Goal: Transaction & Acquisition: Obtain resource

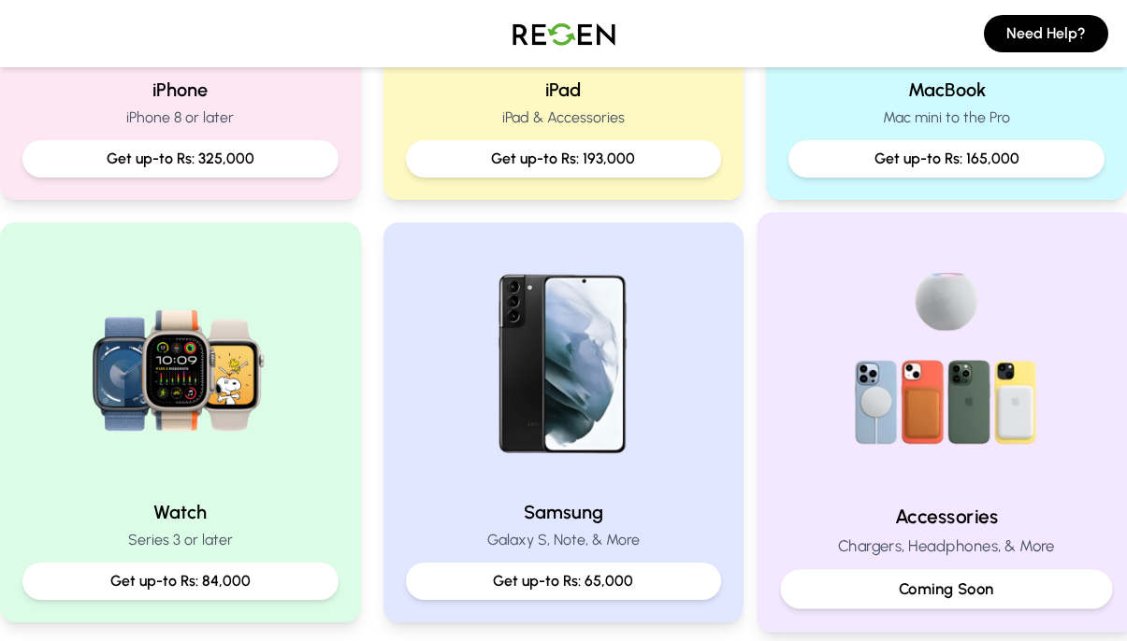
scroll to position [653, 0]
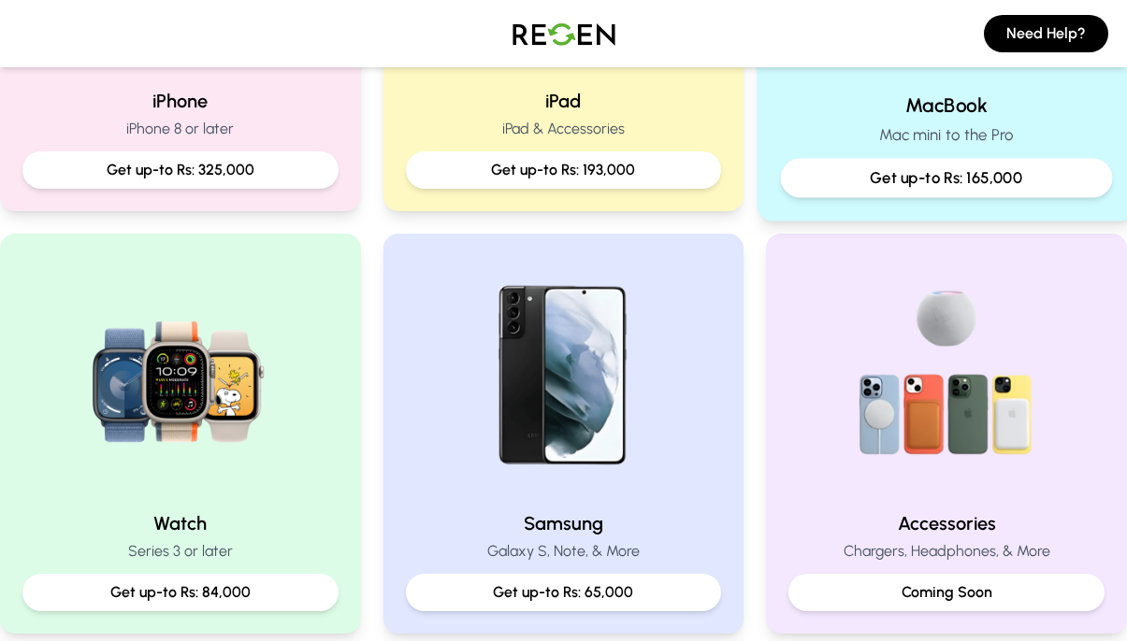
click at [963, 178] on p "Get up-to Rs: 165,000" at bounding box center [947, 177] width 300 height 23
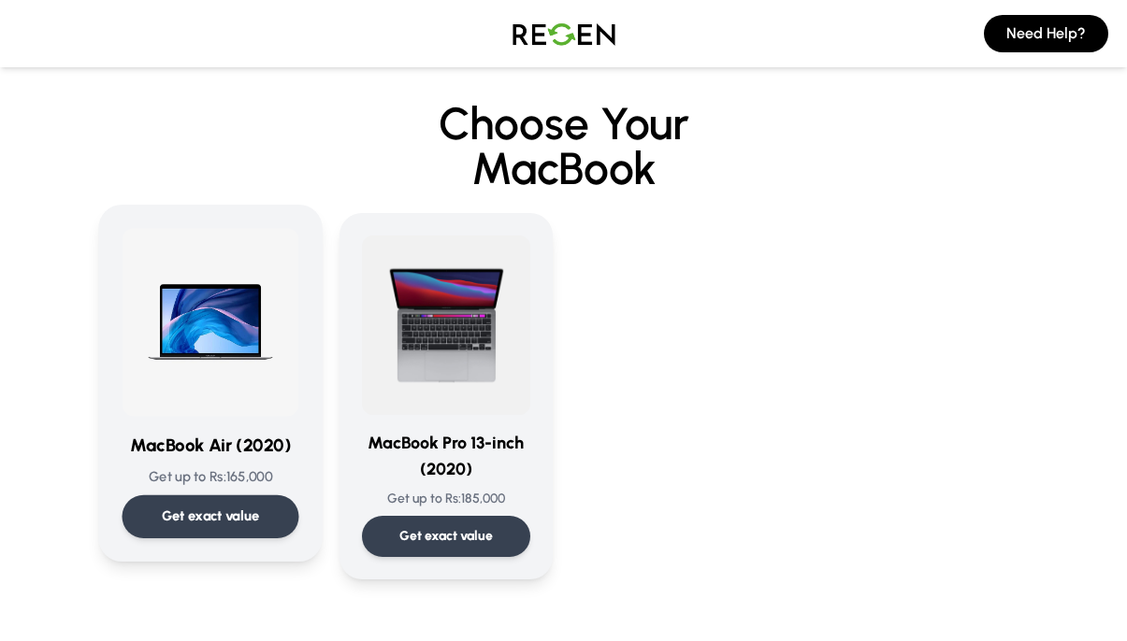
click at [198, 522] on p "Get exact value" at bounding box center [210, 517] width 98 height 20
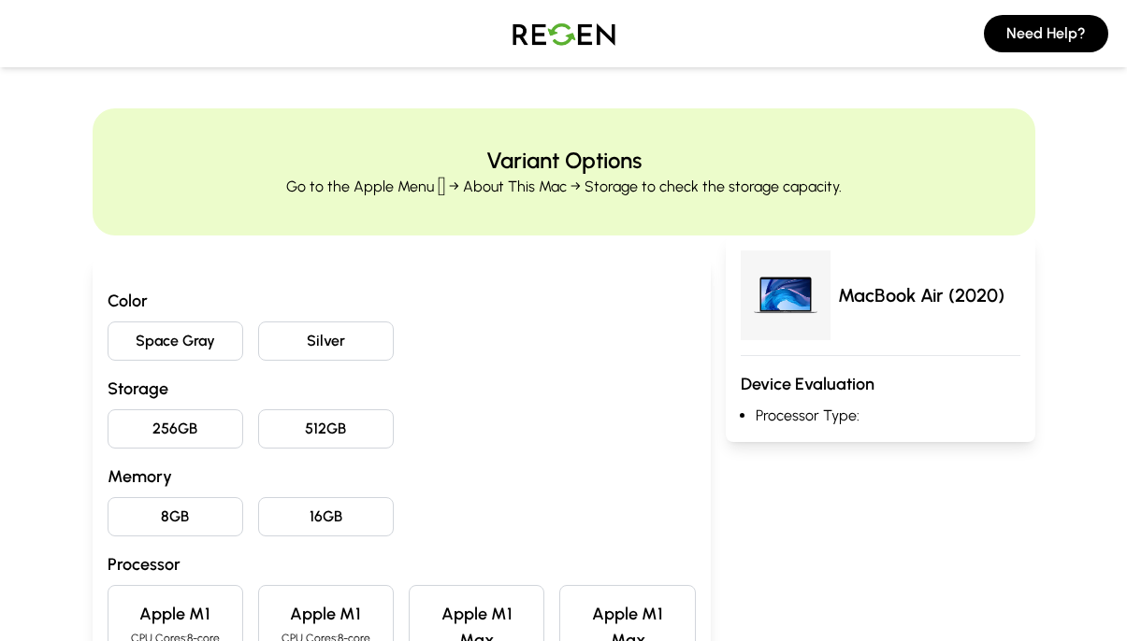
click at [203, 341] on button "Space Gray" at bounding box center [176, 341] width 136 height 39
click at [218, 433] on button "256GB" at bounding box center [176, 429] width 136 height 39
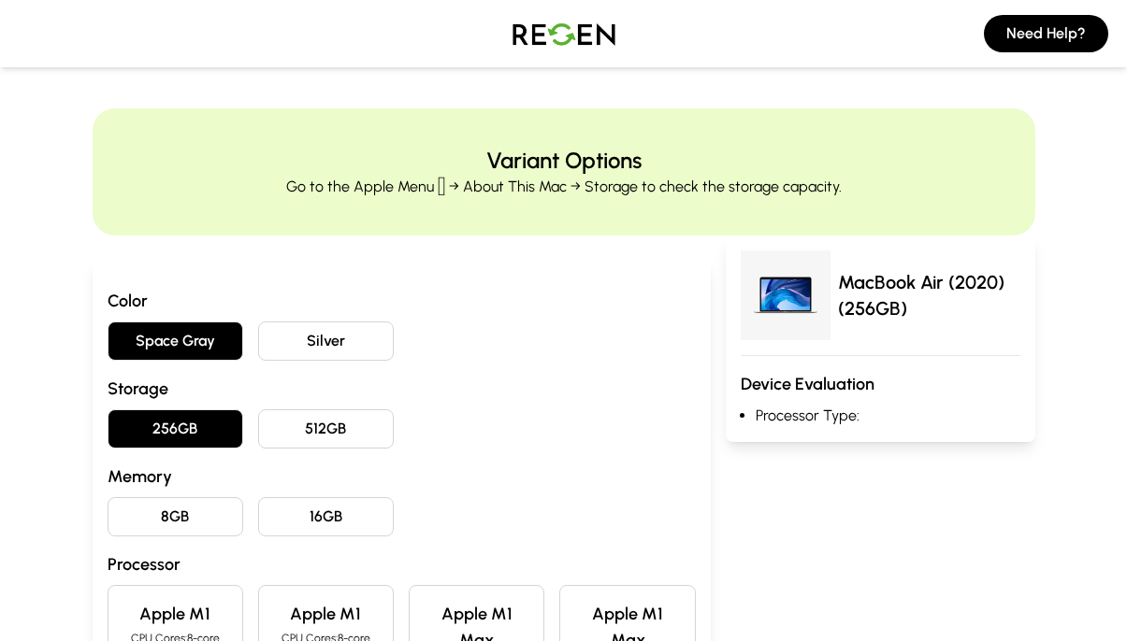
click at [202, 524] on button "8GB" at bounding box center [176, 516] width 136 height 39
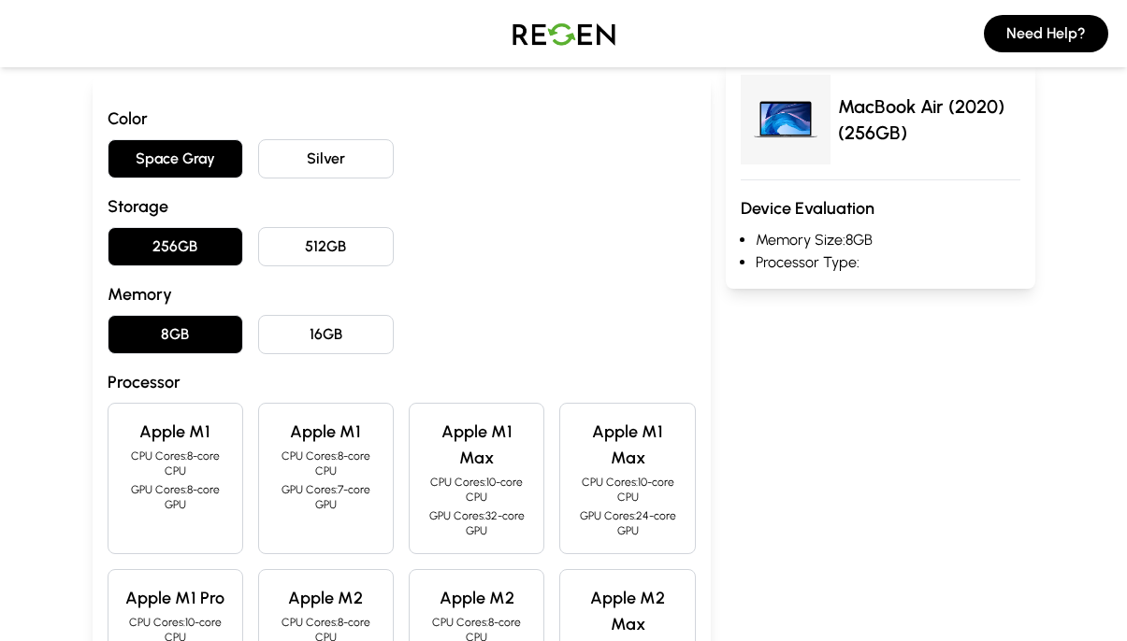
scroll to position [187, 0]
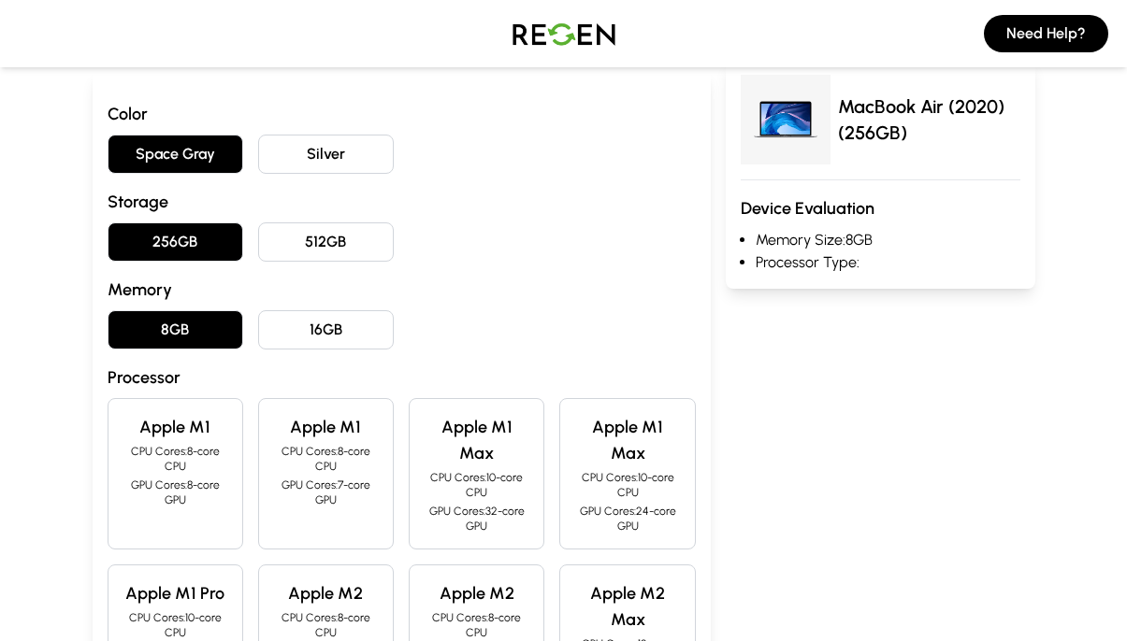
click at [202, 524] on div "Apple M1 CPU Cores: 8-core CPU GPU Cores: 8-core GPU" at bounding box center [176, 473] width 136 height 151
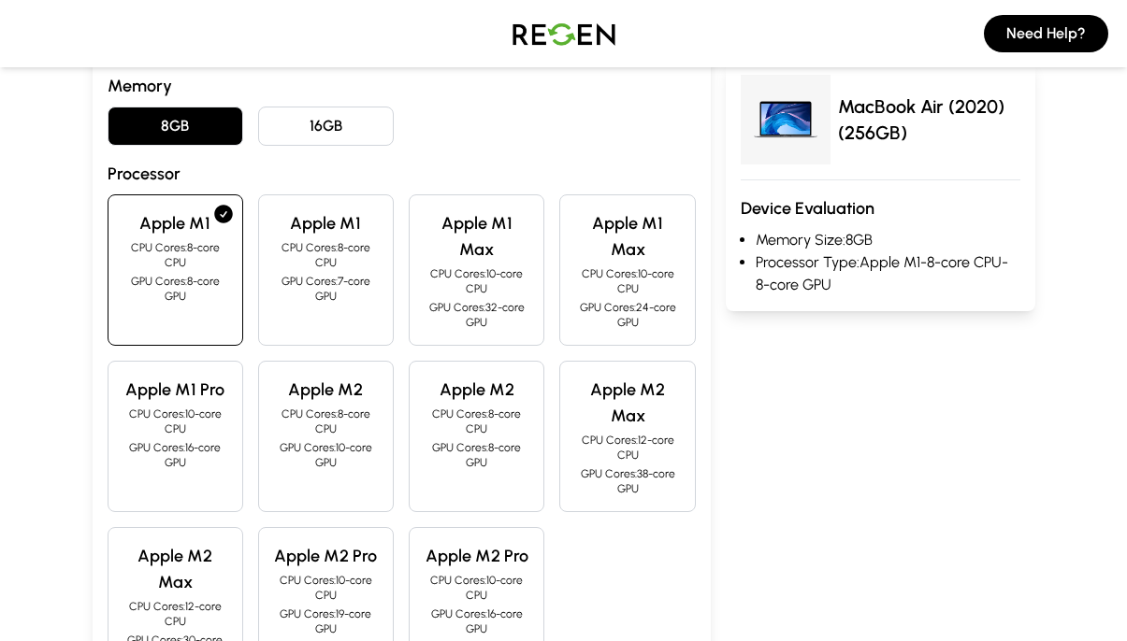
scroll to position [395, 0]
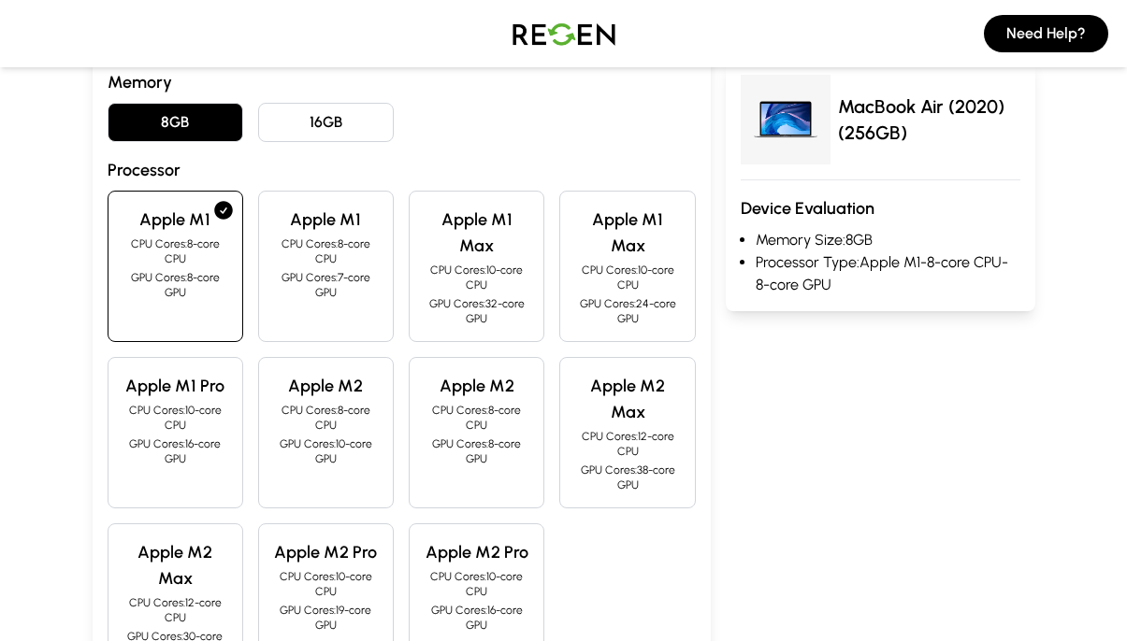
click at [383, 305] on div "Apple M1 CPU Cores: 8-core CPU GPU Cores: 7-core GPU" at bounding box center [326, 266] width 136 height 151
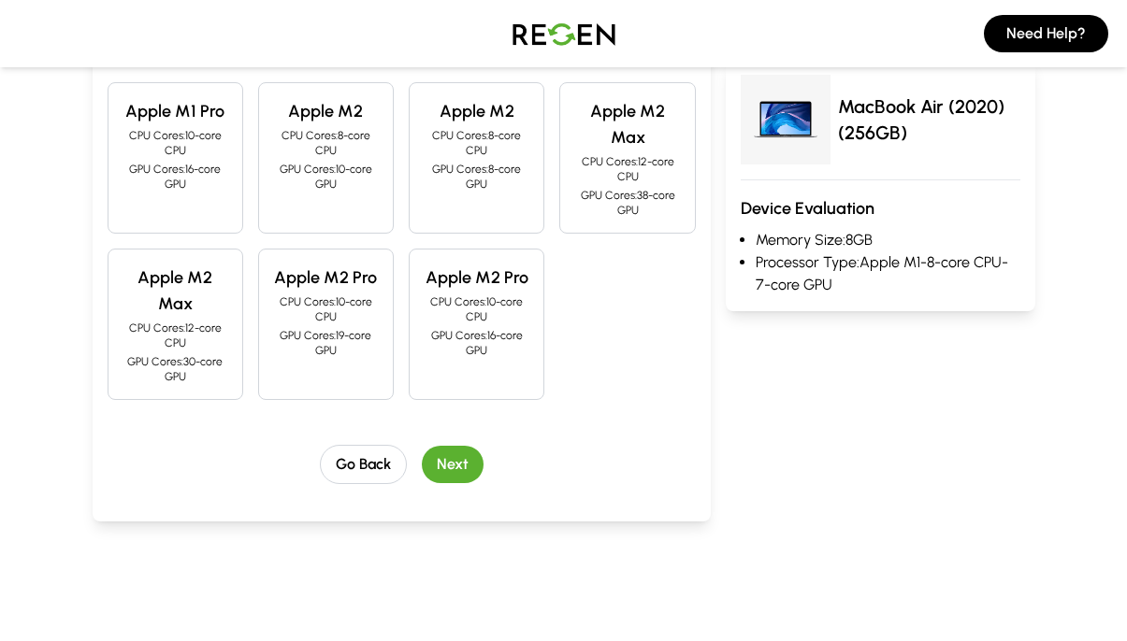
scroll to position [721, 0]
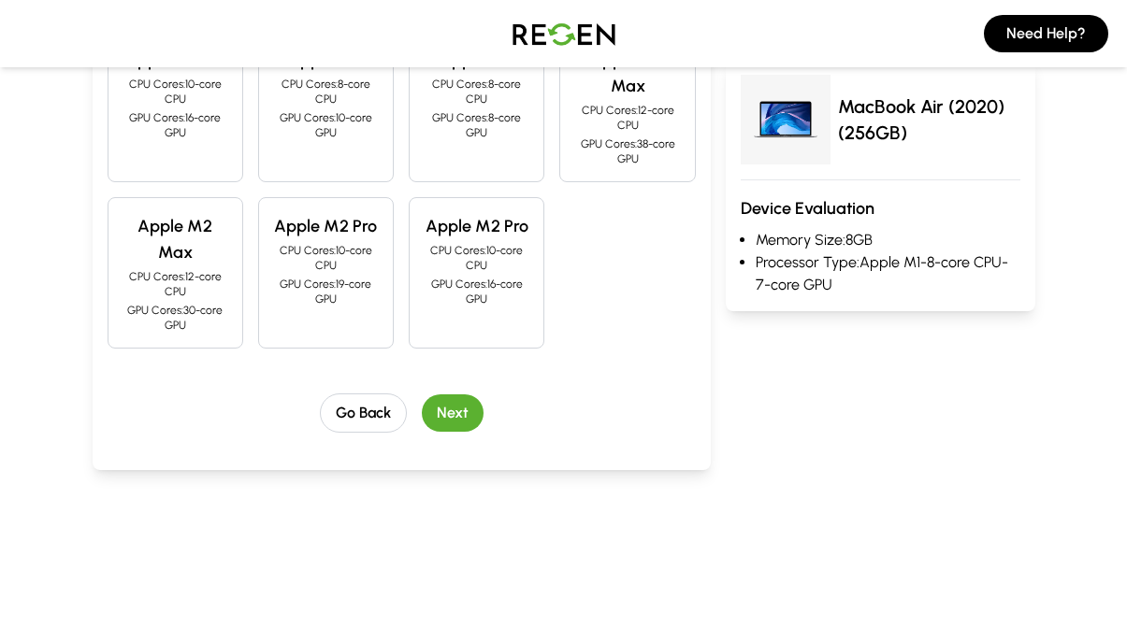
click at [448, 413] on button "Next" at bounding box center [453, 413] width 62 height 37
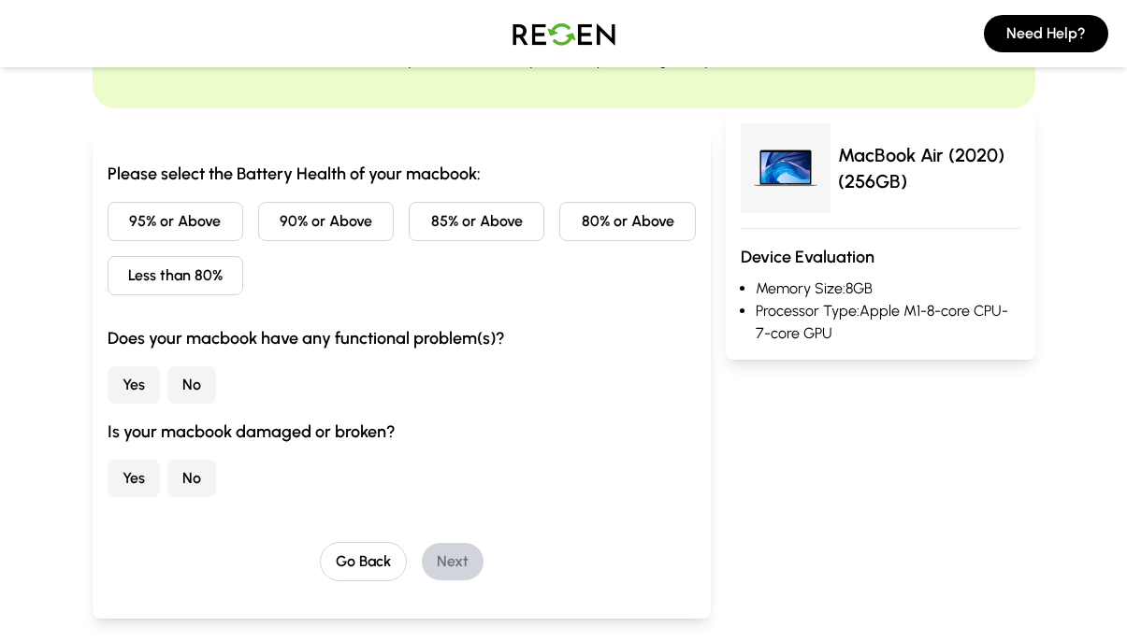
scroll to position [0, 0]
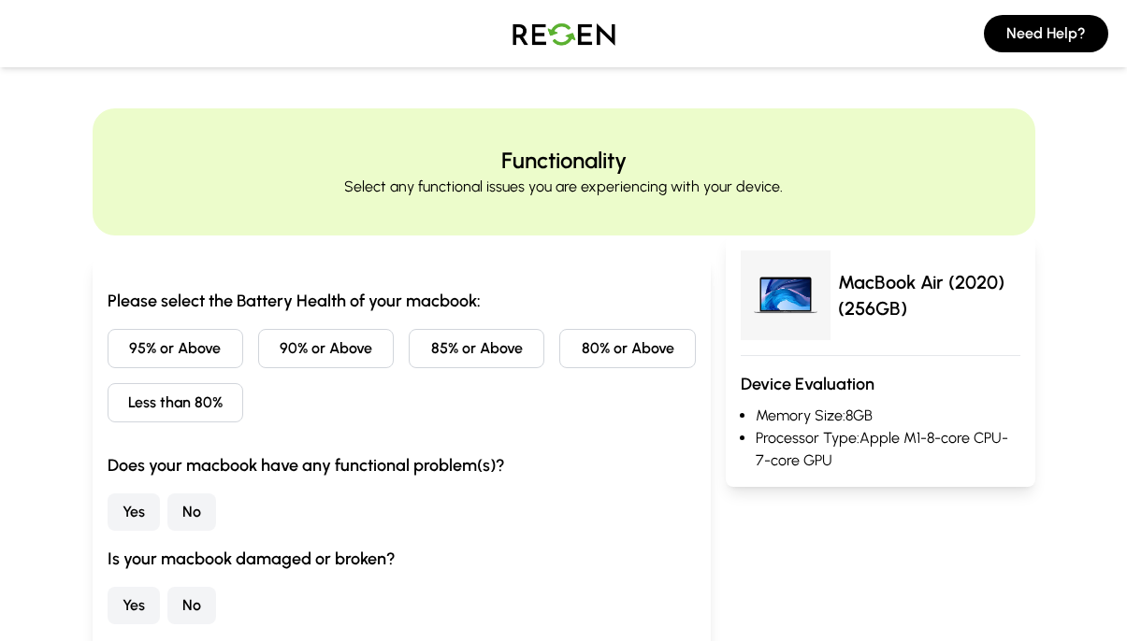
click at [198, 404] on button "Less than 80%" at bounding box center [176, 402] width 136 height 39
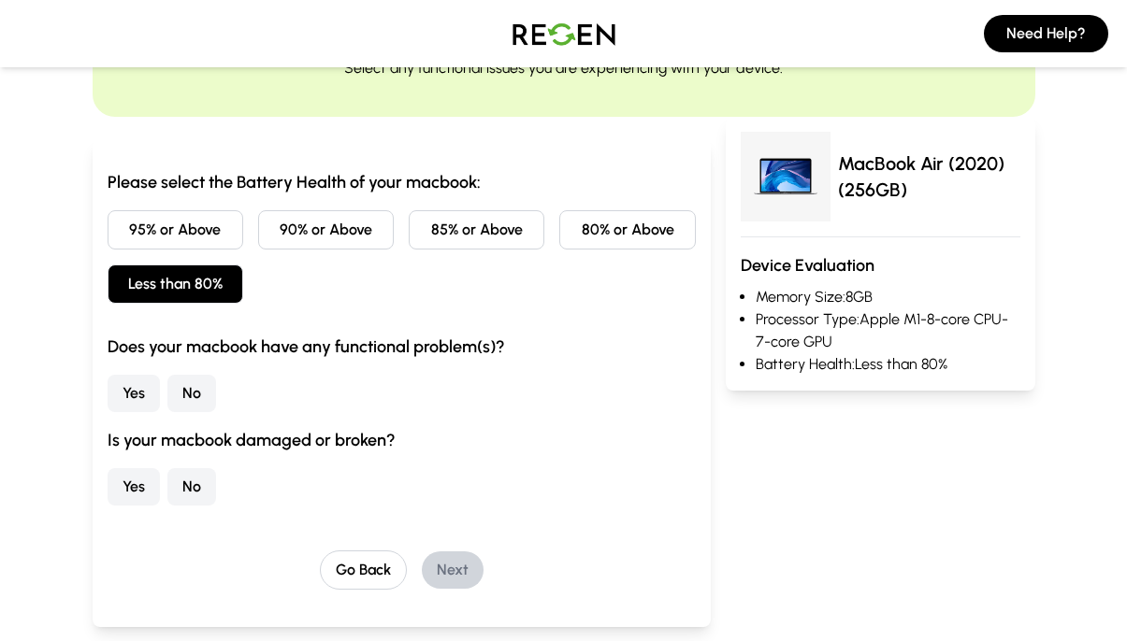
scroll to position [132, 0]
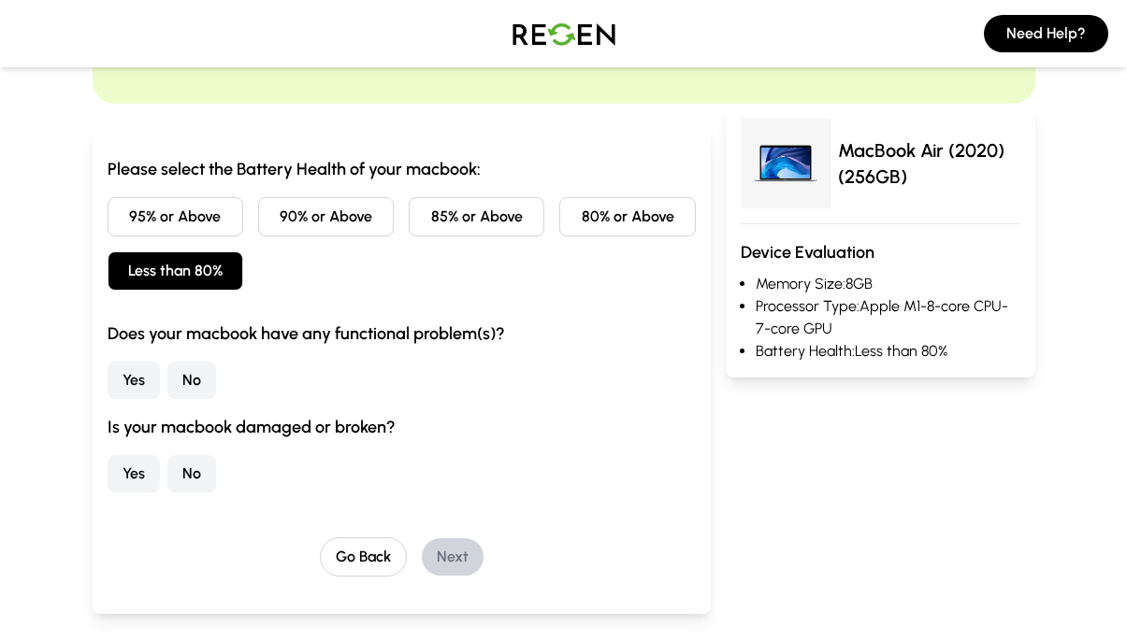
click at [356, 337] on h3 "Does your macbook have any functional problem(s)?" at bounding box center [402, 334] width 588 height 26
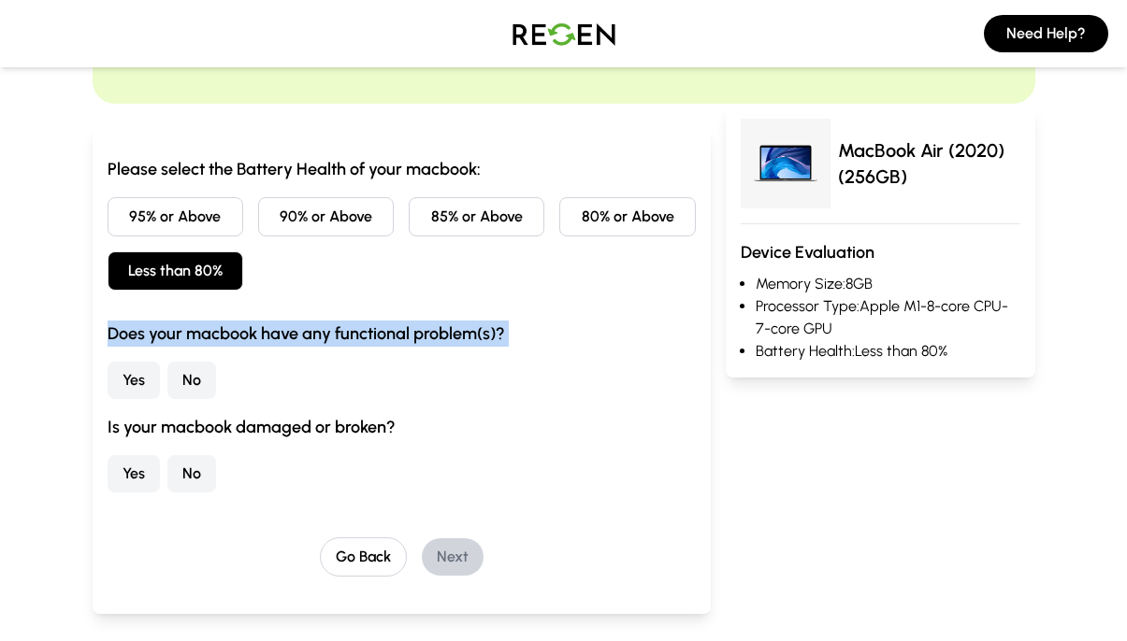
click at [356, 337] on h3 "Does your macbook have any functional problem(s)?" at bounding box center [402, 334] width 588 height 26
click at [196, 377] on button "No" at bounding box center [191, 380] width 49 height 37
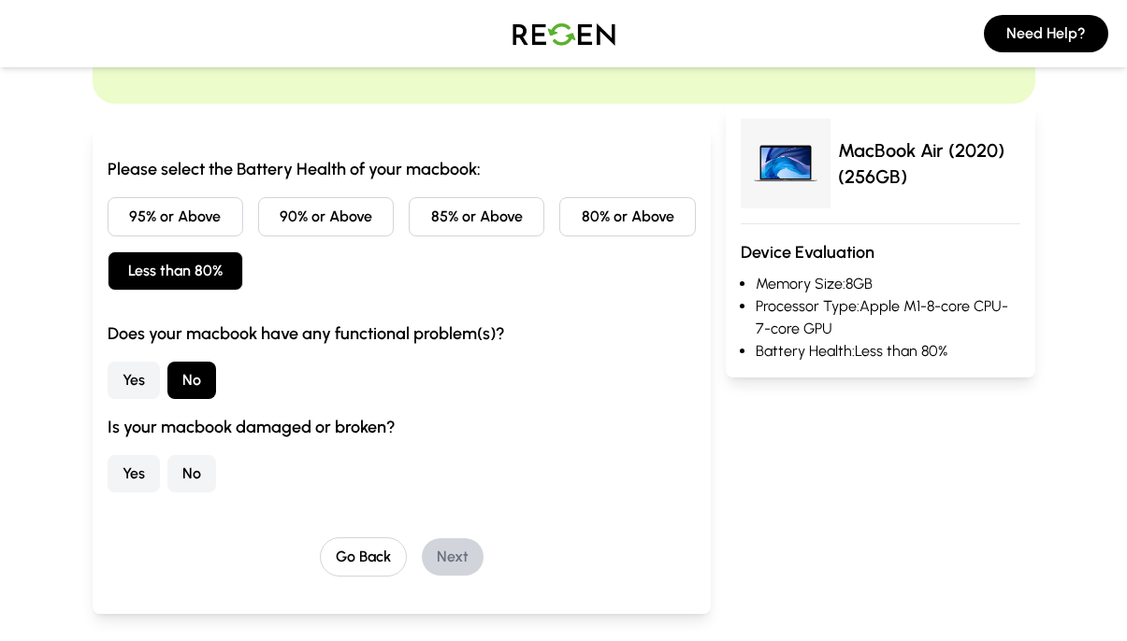
click at [274, 427] on h3 "Is your macbook damaged or broken?" at bounding box center [402, 427] width 588 height 26
click at [128, 472] on button "Yes" at bounding box center [134, 473] width 52 height 37
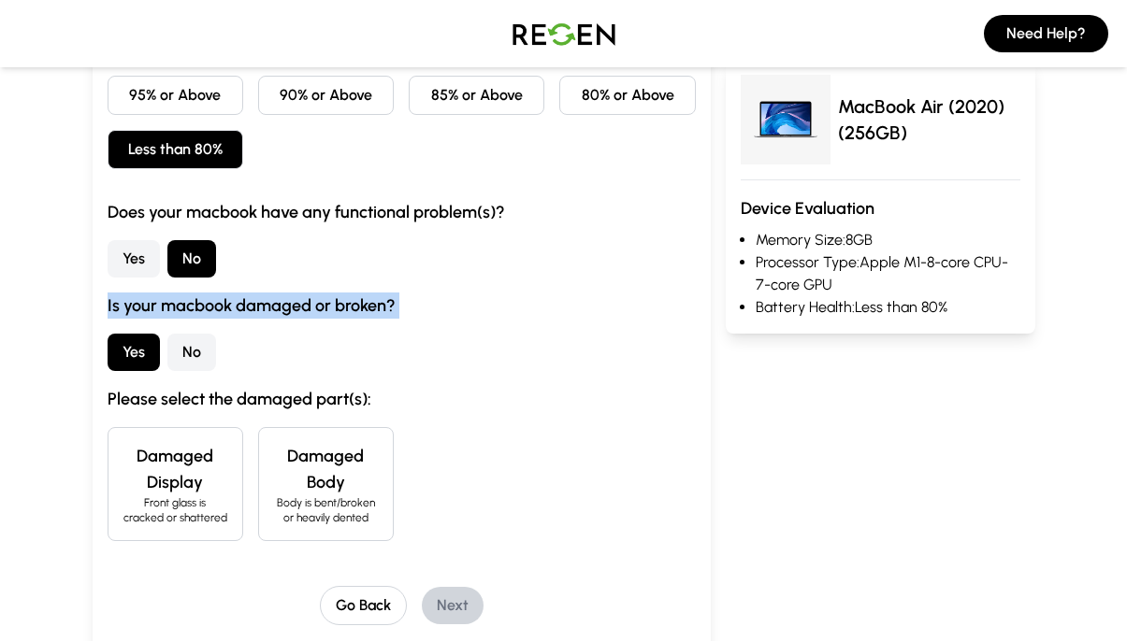
scroll to position [258, 0]
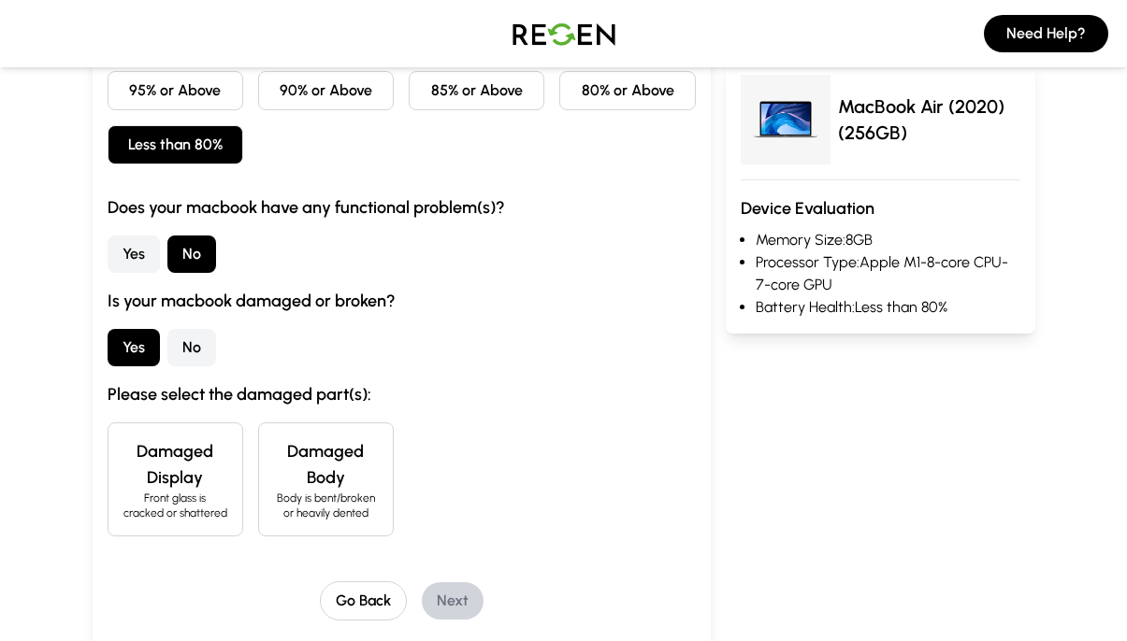
click at [180, 475] on h4 "Damaged Display" at bounding box center [175, 464] width 104 height 52
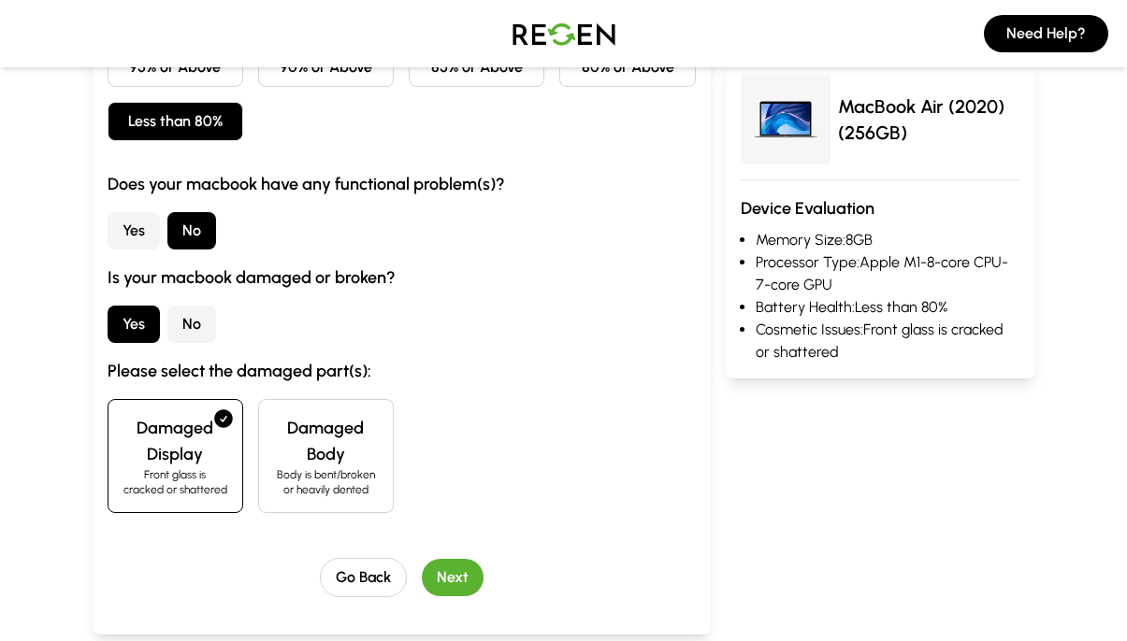
scroll to position [290, 0]
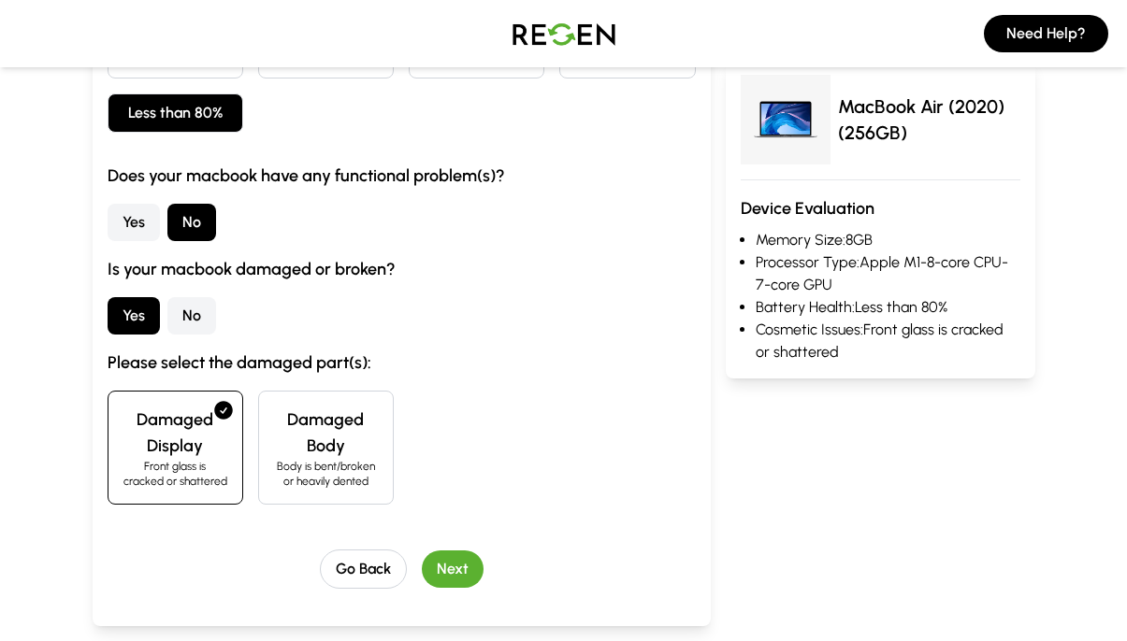
click at [455, 573] on button "Next" at bounding box center [453, 569] width 62 height 37
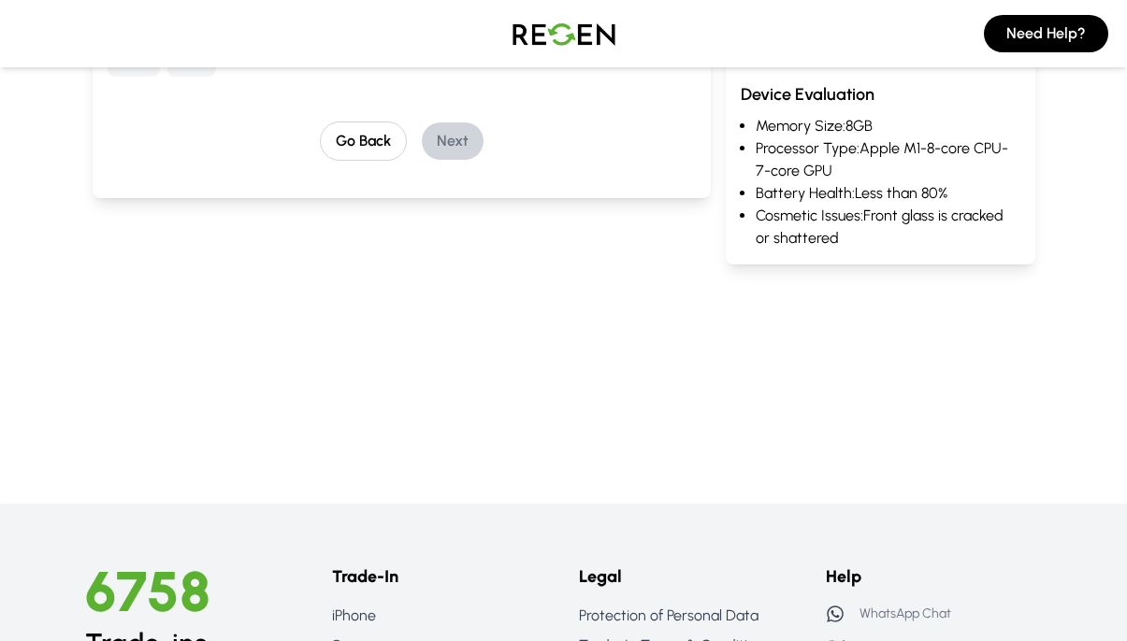
scroll to position [0, 0]
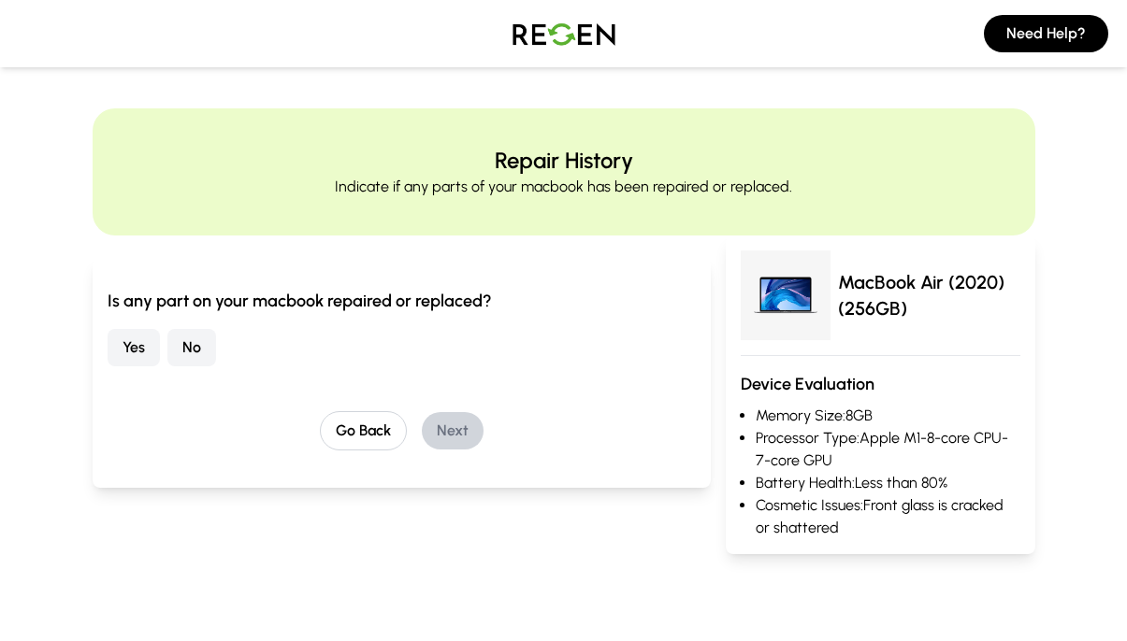
click at [295, 305] on h3 "Is any part on your macbook repaired or replaced?" at bounding box center [402, 301] width 588 height 26
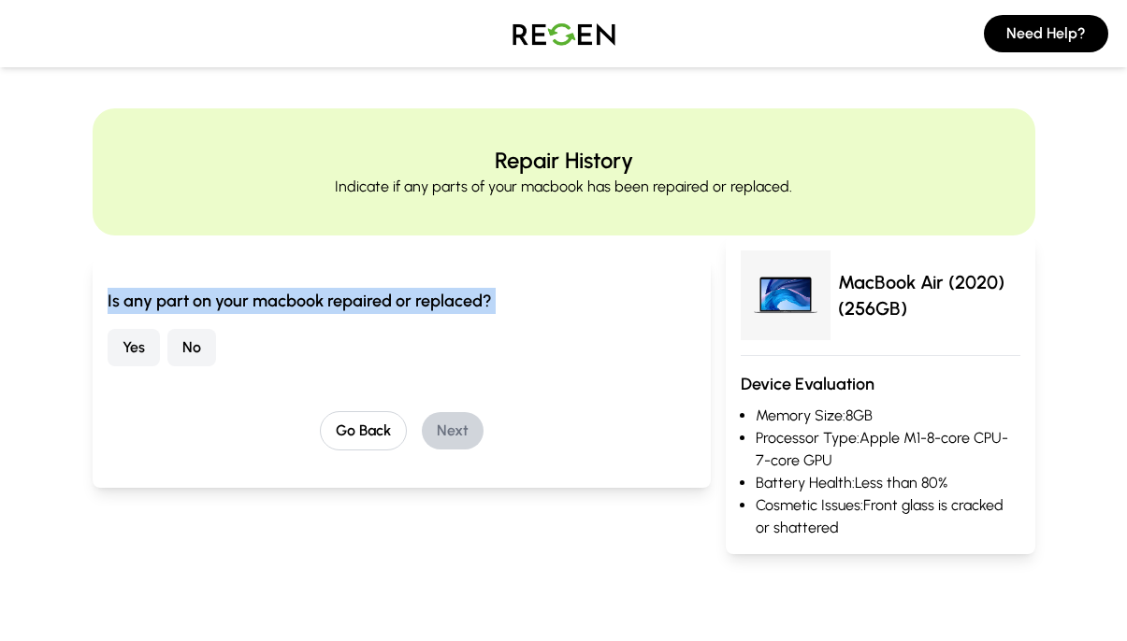
click at [295, 305] on h3 "Is any part on your macbook repaired or replaced?" at bounding box center [402, 301] width 588 height 26
click at [191, 345] on button "No" at bounding box center [191, 347] width 49 height 37
click at [465, 438] on button "Next" at bounding box center [453, 430] width 62 height 37
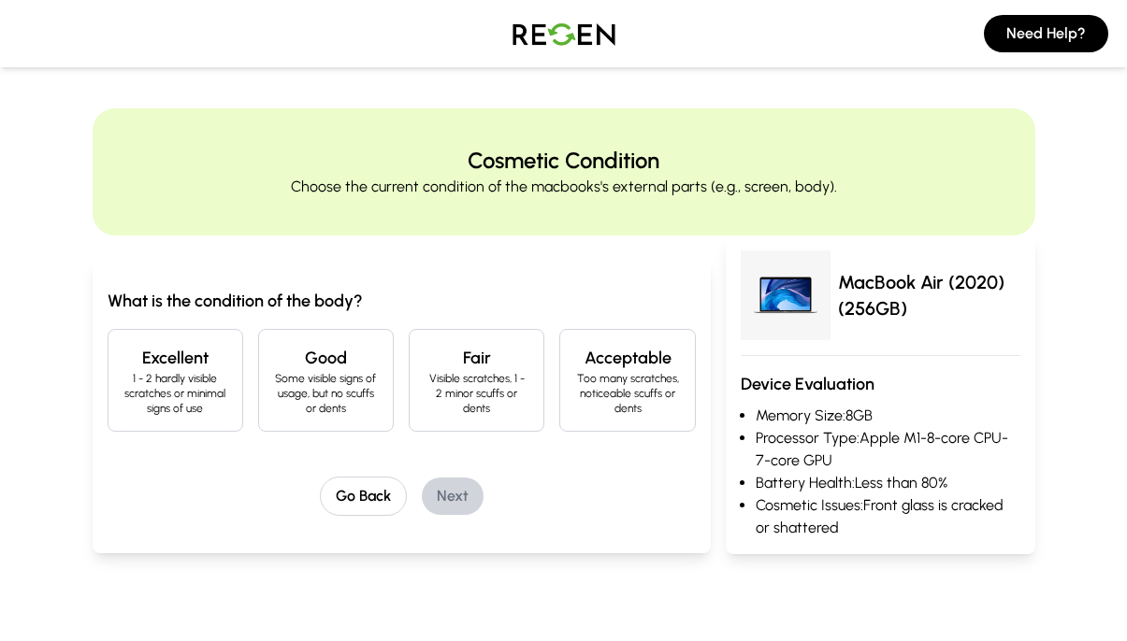
click at [196, 374] on p "1 - 2 hardly visible scratches or minimal signs of use" at bounding box center [175, 393] width 104 height 45
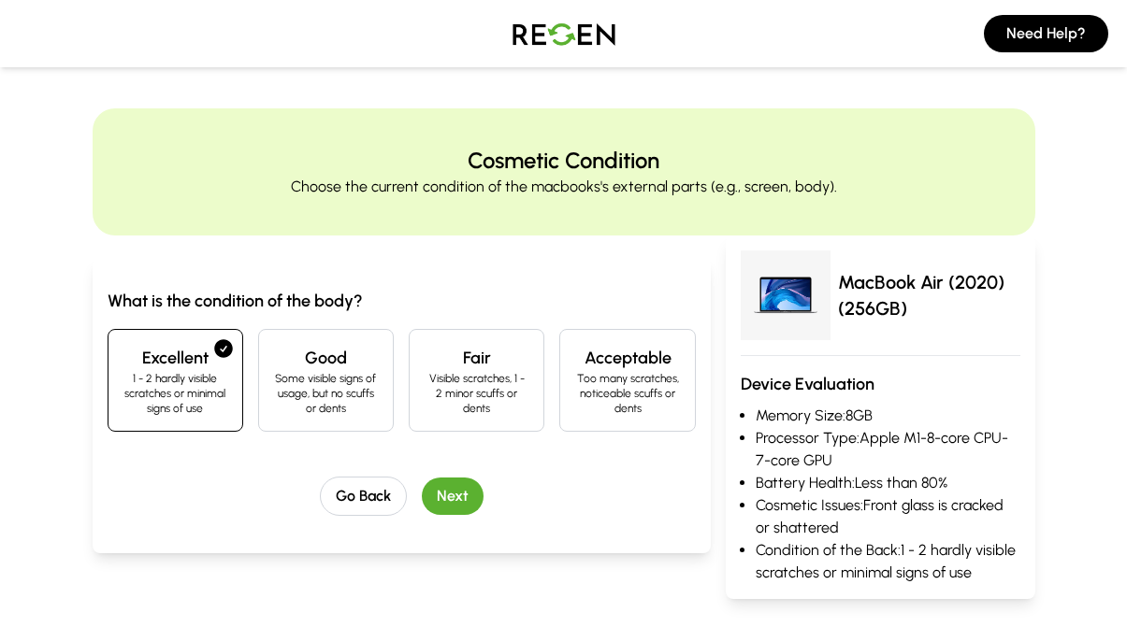
click at [363, 396] on p "Some visible signs of usage, but no scuffs or dents" at bounding box center [326, 393] width 104 height 45
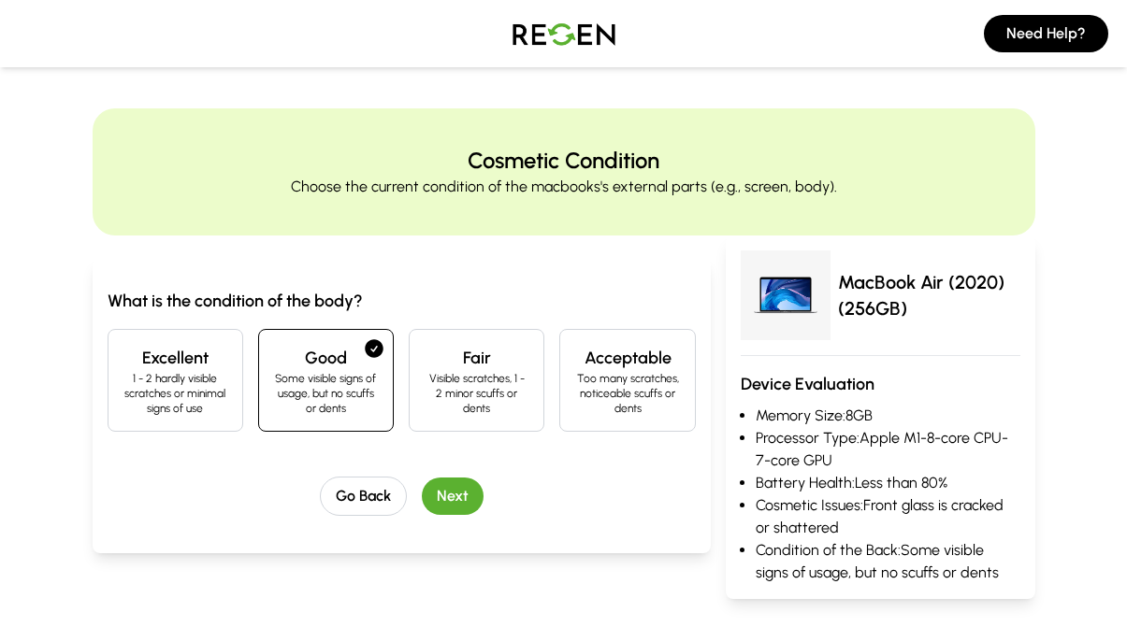
click at [214, 401] on p "1 - 2 hardly visible scratches or minimal signs of use" at bounding box center [175, 393] width 104 height 45
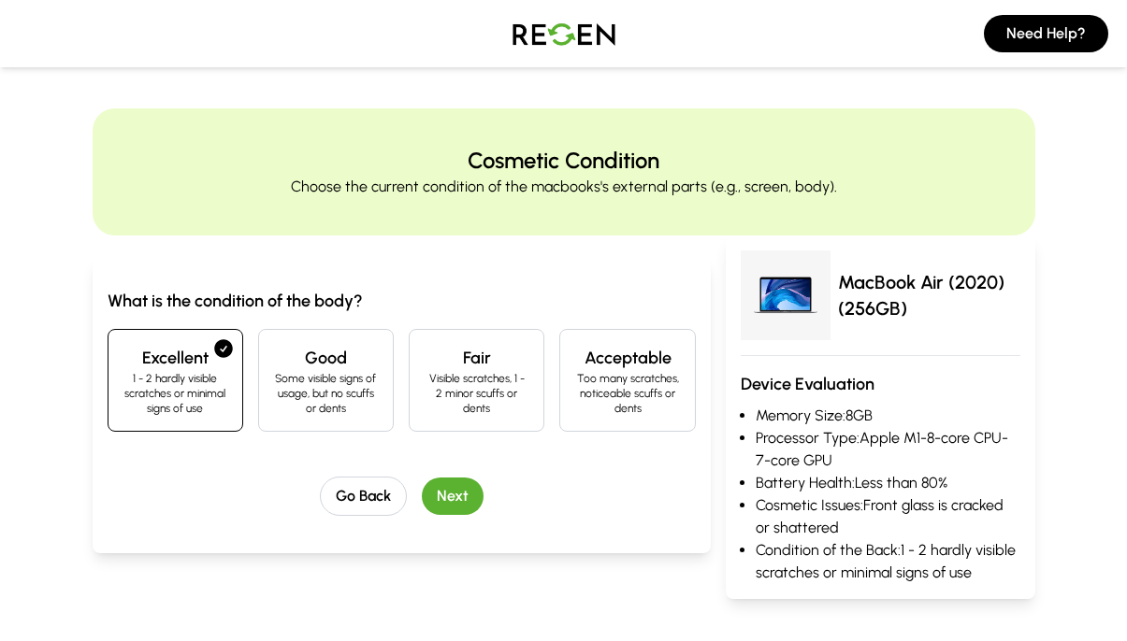
click at [466, 496] on button "Next" at bounding box center [453, 496] width 62 height 37
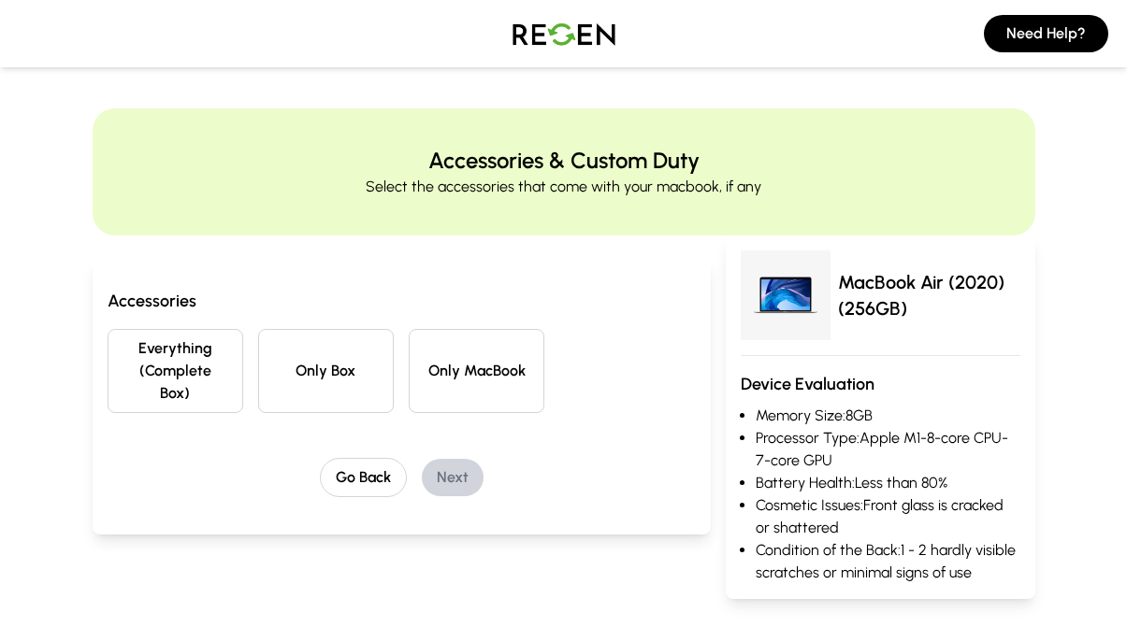
click at [208, 372] on button "Everything (Complete Box)" at bounding box center [176, 371] width 136 height 84
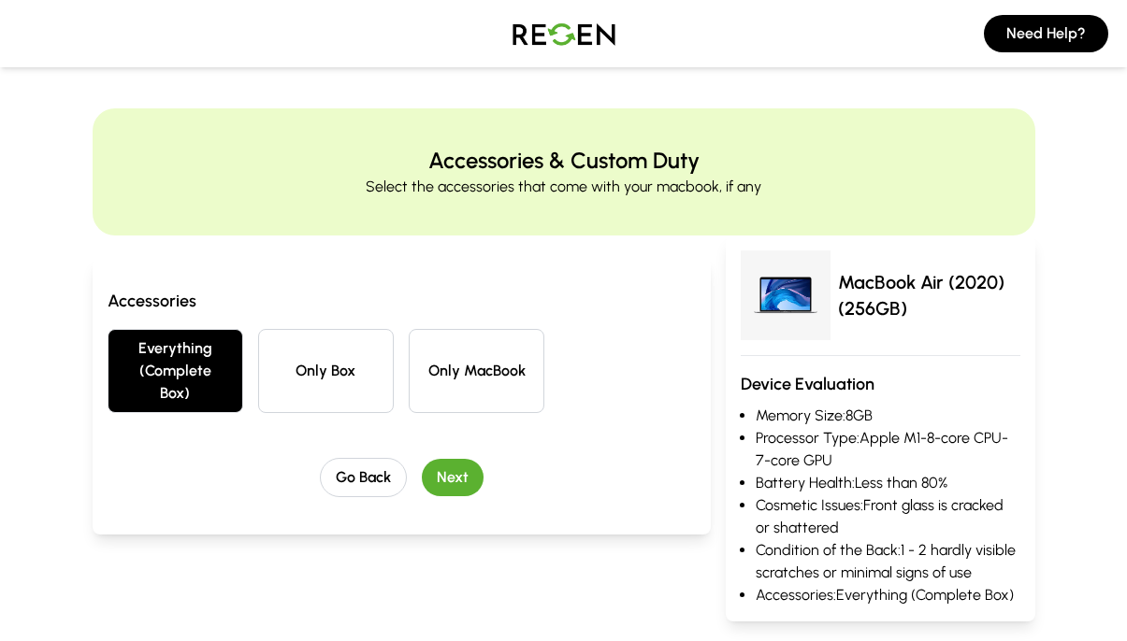
click at [458, 484] on button "Next" at bounding box center [453, 477] width 62 height 37
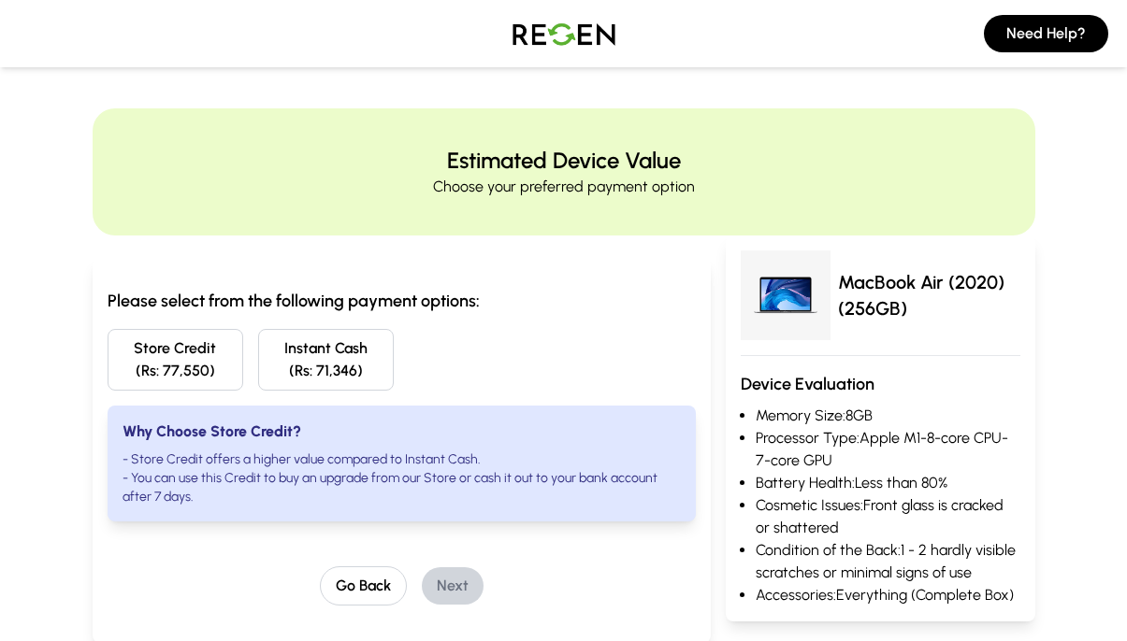
click at [169, 300] on h3 "Please select from the following payment options:" at bounding box center [402, 301] width 588 height 26
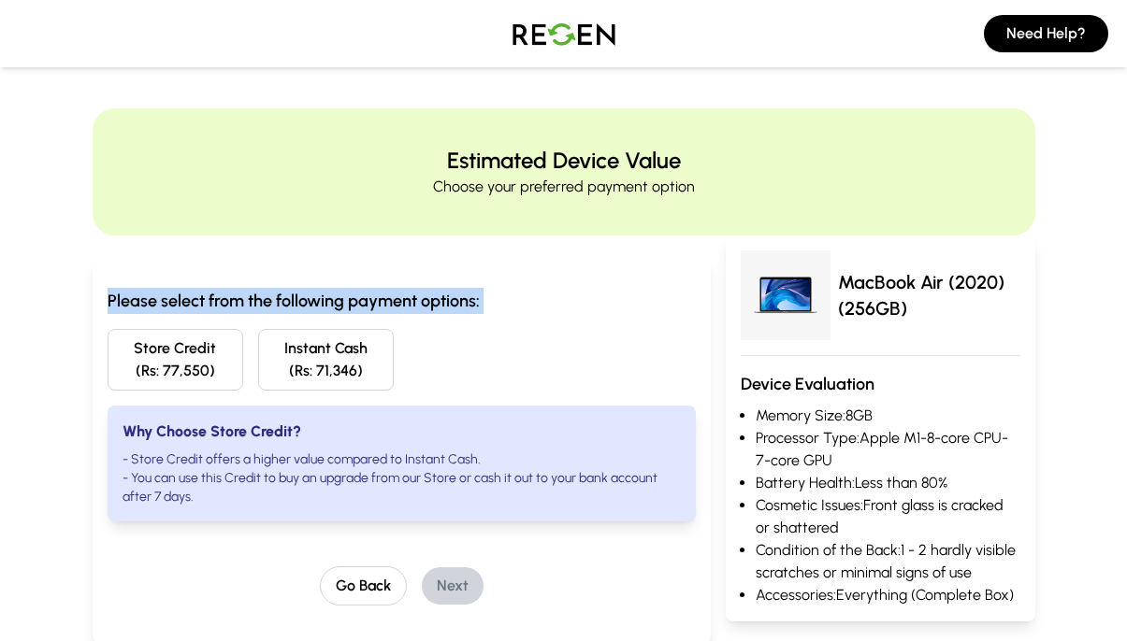
click at [169, 300] on h3 "Please select from the following payment options:" at bounding box center [402, 301] width 588 height 26
click at [251, 309] on h3 "Please select from the following payment options:" at bounding box center [402, 301] width 588 height 26
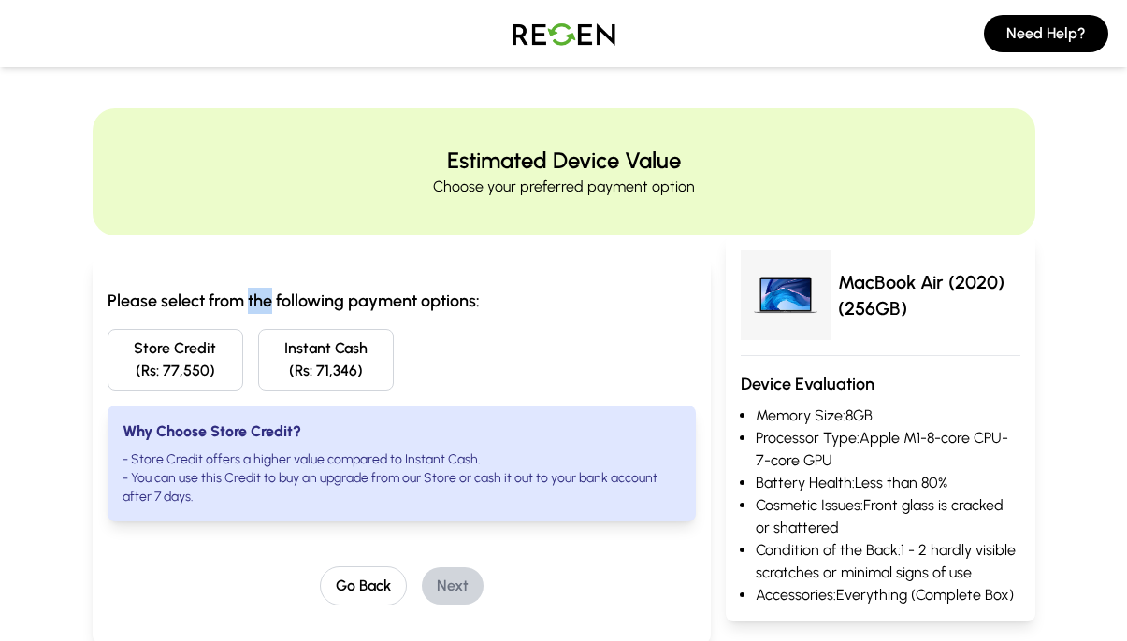
click at [251, 309] on h3 "Please select from the following payment options:" at bounding box center [402, 301] width 588 height 26
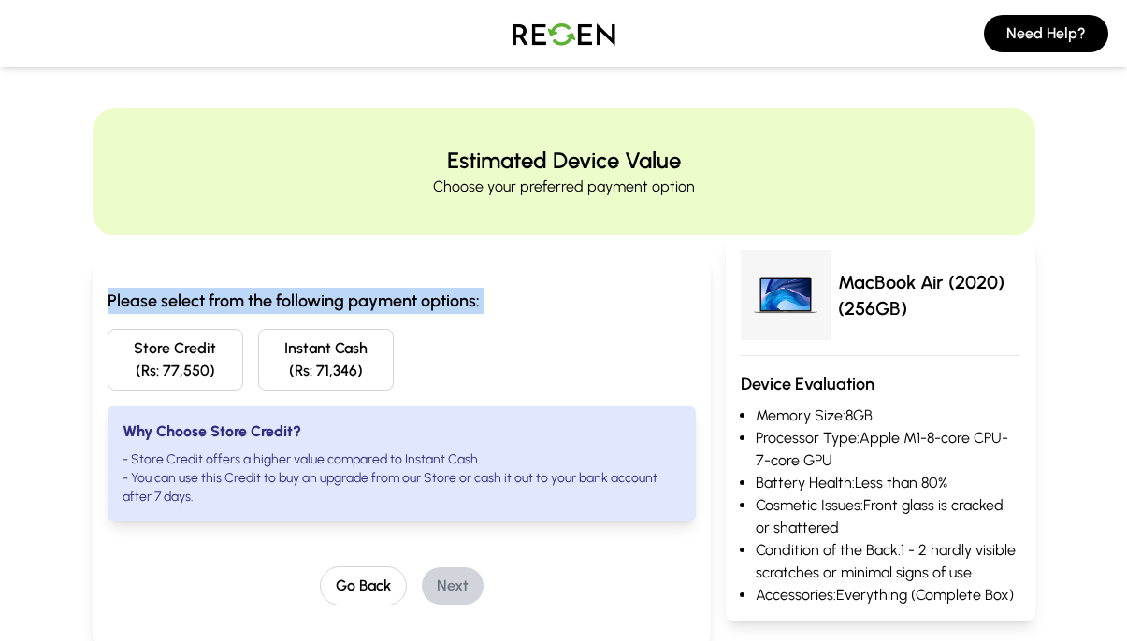
click at [251, 309] on h3 "Please select from the following payment options:" at bounding box center [402, 301] width 588 height 26
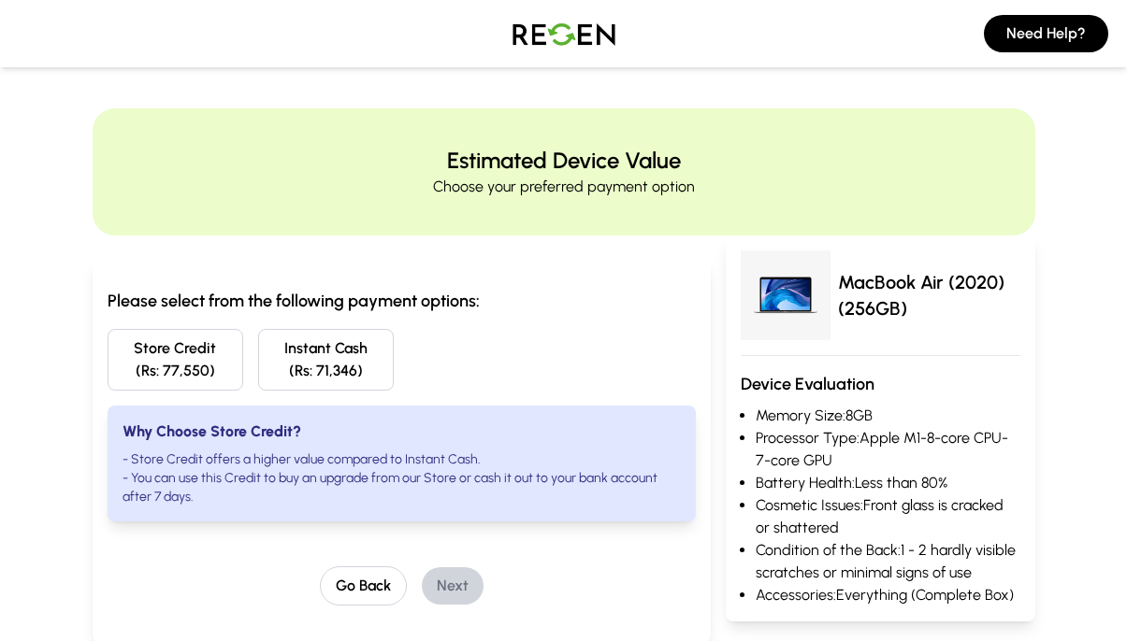
click at [158, 376] on button "Store Credit (Rs: 77,550)" at bounding box center [176, 360] width 136 height 62
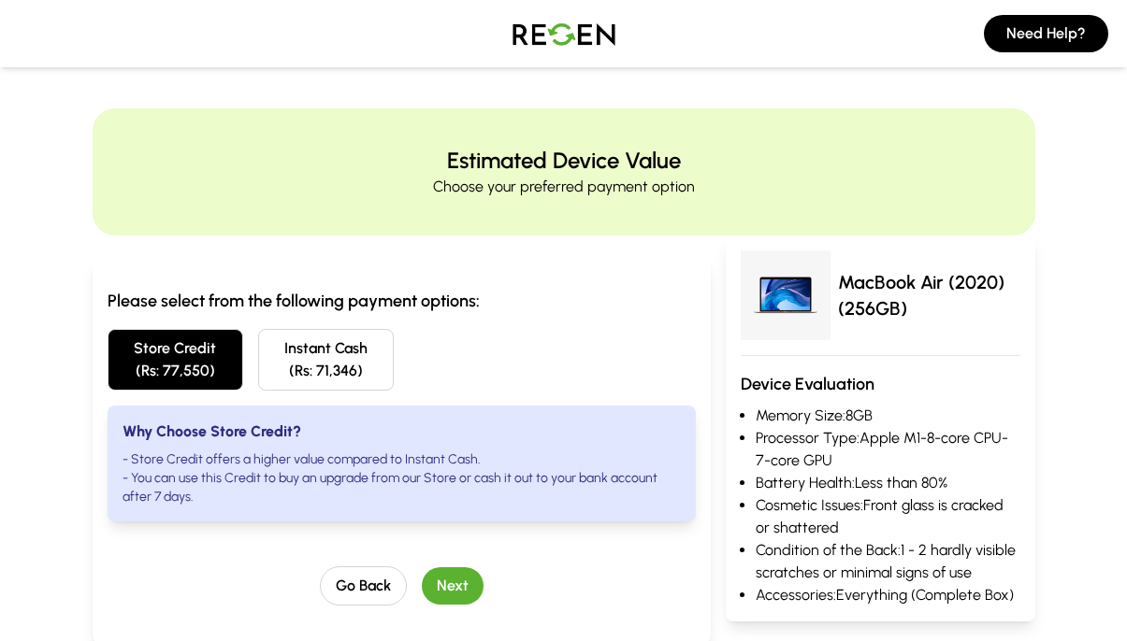
click at [318, 361] on button "Instant Cash (Rs: 71,346)" at bounding box center [326, 360] width 136 height 62
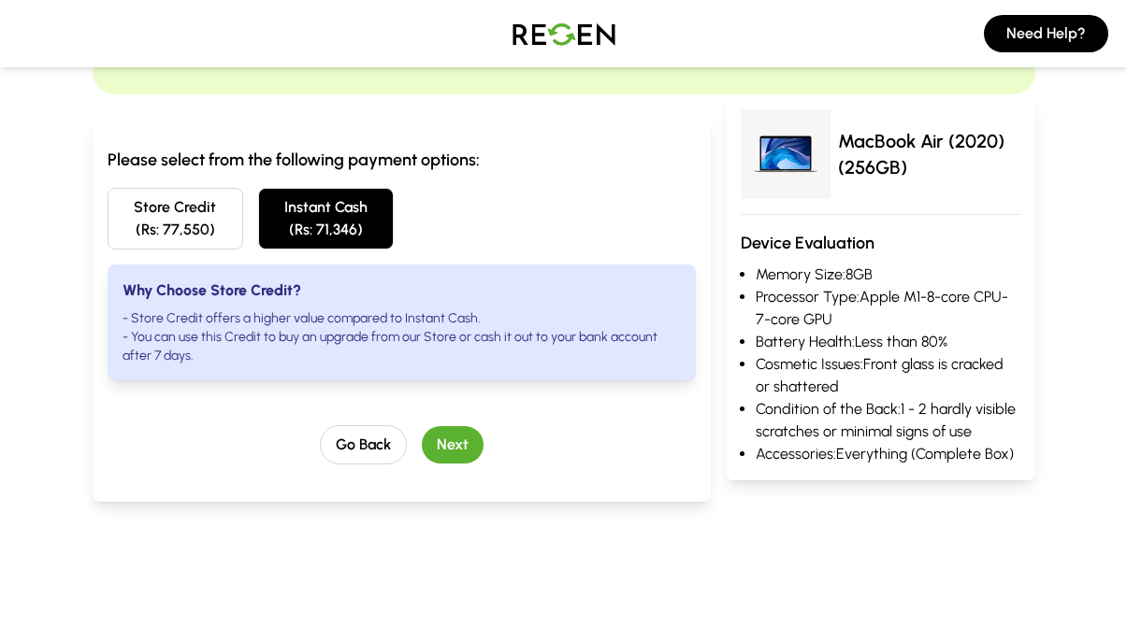
scroll to position [142, 0]
click at [138, 316] on li "- Store Credit offers a higher value compared to Instant Cash." at bounding box center [401, 318] width 558 height 19
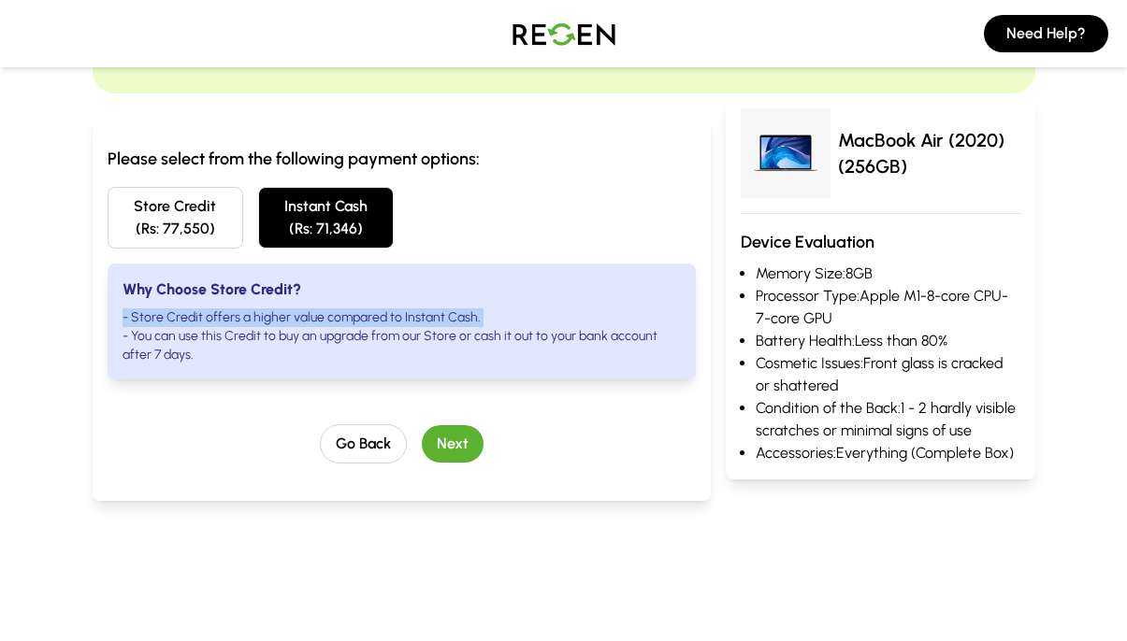
click at [138, 316] on li "- Store Credit offers a higher value compared to Instant Cash." at bounding box center [401, 318] width 558 height 19
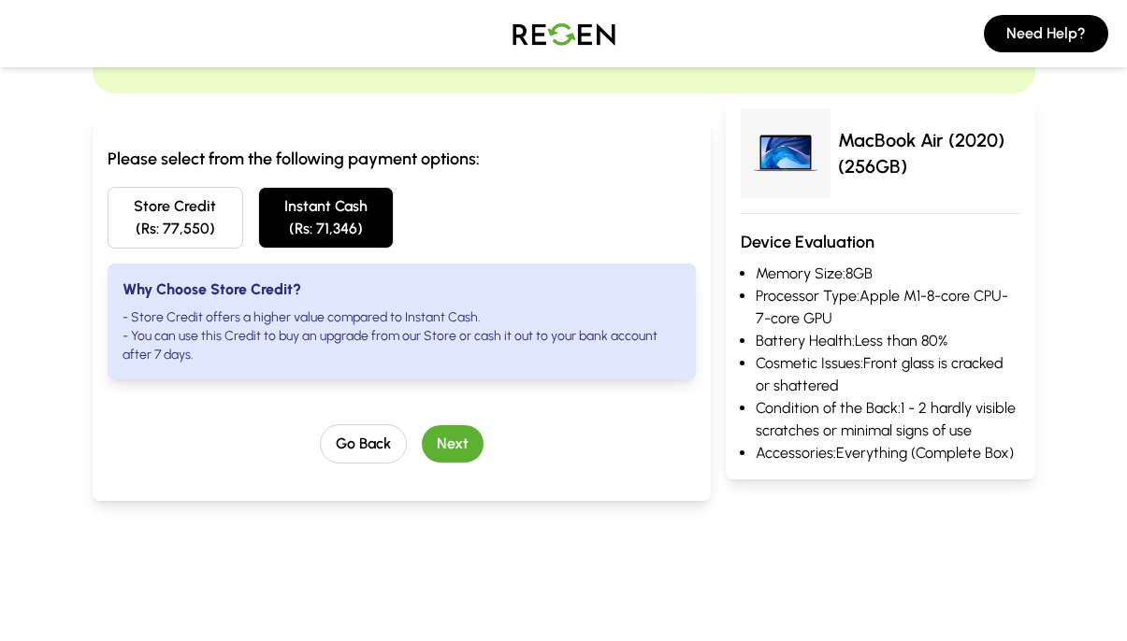
click at [138, 316] on li "- Store Credit offers a higher value compared to Instant Cash." at bounding box center [401, 318] width 558 height 19
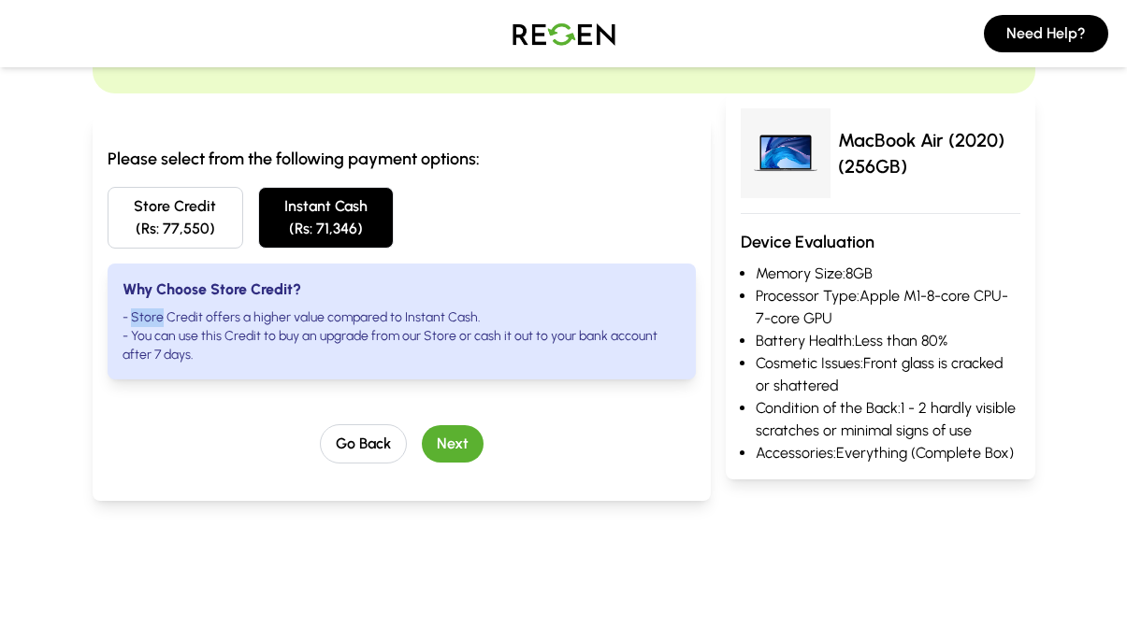
click at [138, 316] on li "- Store Credit offers a higher value compared to Instant Cash." at bounding box center [401, 318] width 558 height 19
click at [144, 338] on li "- You can use this Credit to buy an upgrade from our Store or cash it out to yo…" at bounding box center [401, 345] width 558 height 37
click at [242, 337] on li "- You can use this Credit to buy an upgrade from our Store or cash it out to yo…" at bounding box center [401, 345] width 558 height 37
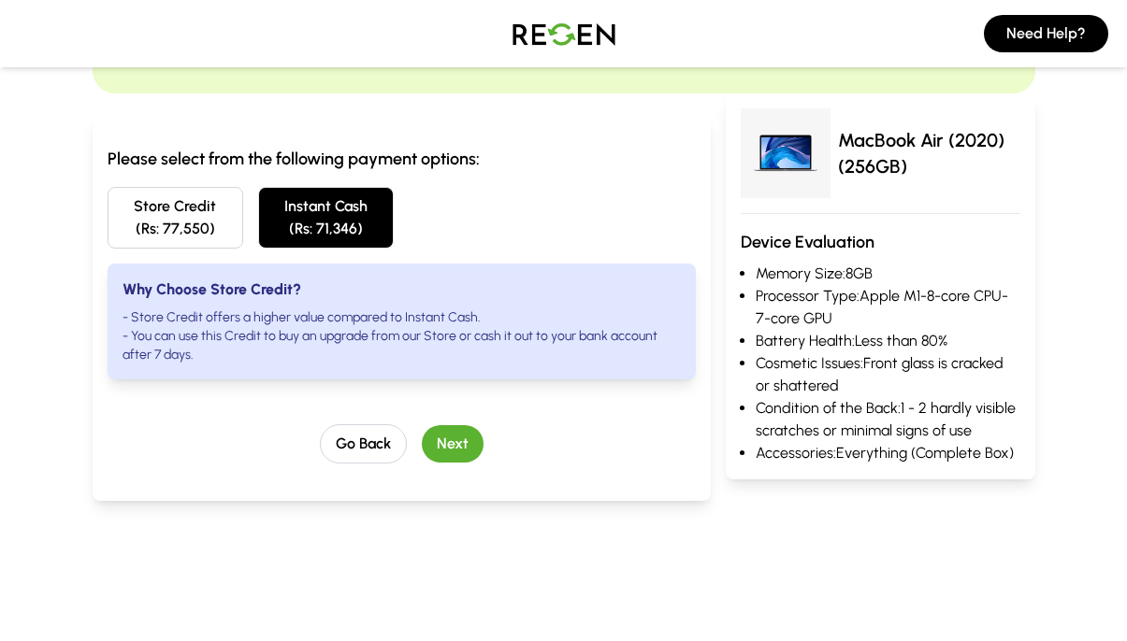
click at [286, 343] on li "- You can use this Credit to buy an upgrade from our Store or cash it out to yo…" at bounding box center [401, 345] width 558 height 37
click at [340, 346] on li "- You can use this Credit to buy an upgrade from our Store or cash it out to yo…" at bounding box center [401, 345] width 558 height 37
click at [410, 339] on li "- You can use this Credit to buy an upgrade from our Store or cash it out to yo…" at bounding box center [401, 345] width 558 height 37
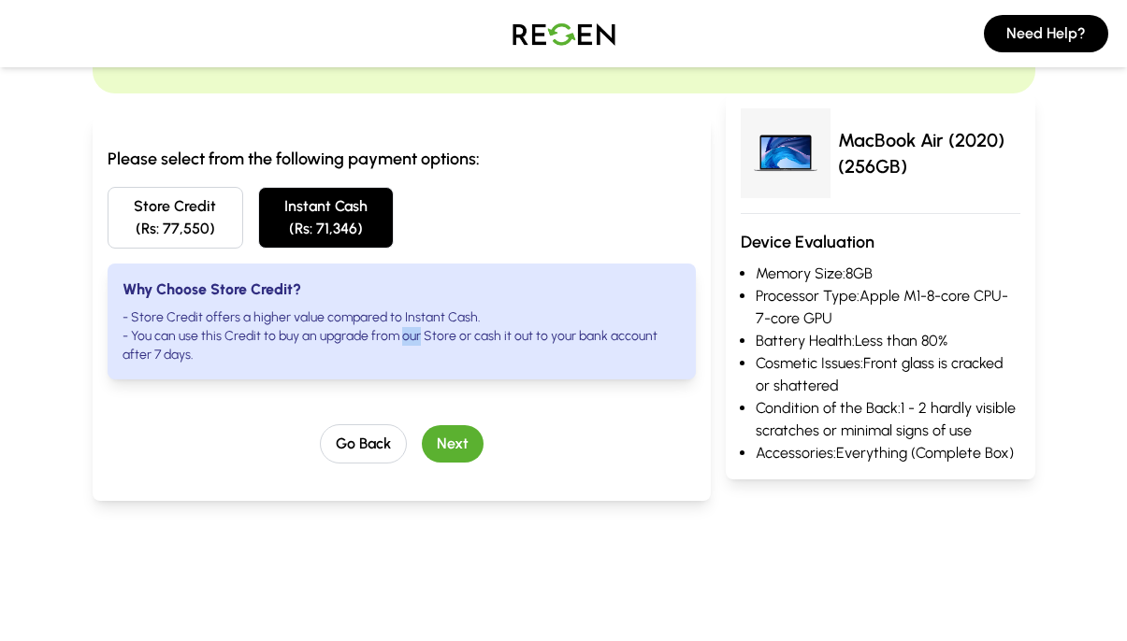
click at [410, 339] on li "- You can use this Credit to buy an upgrade from our Store or cash it out to yo…" at bounding box center [401, 345] width 558 height 37
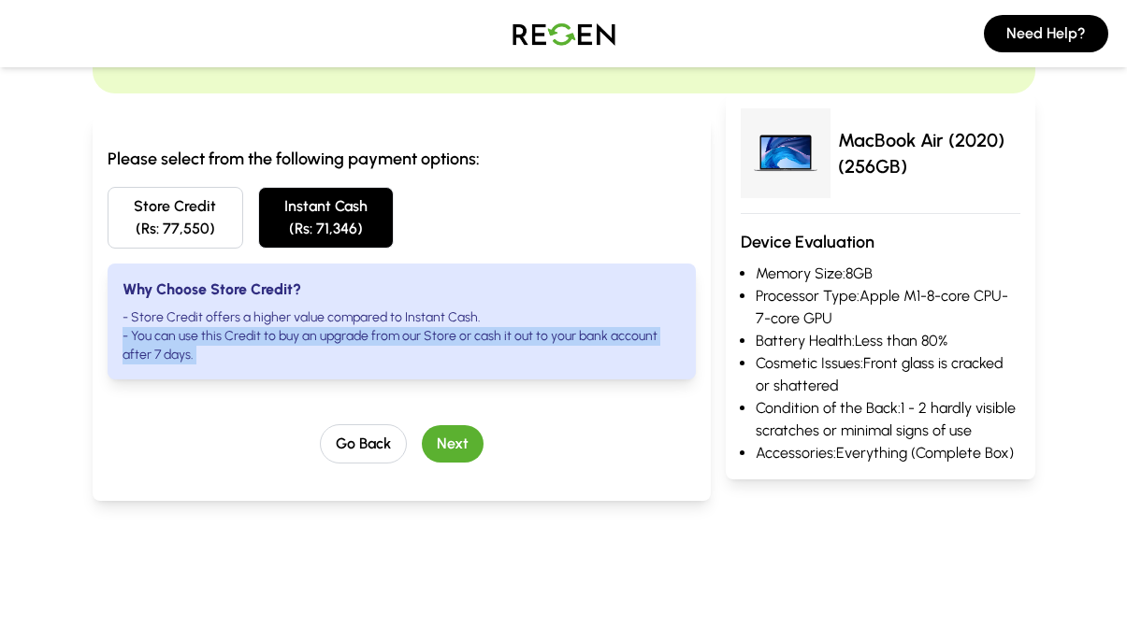
click at [410, 339] on li "- You can use this Credit to buy an upgrade from our Store or cash it out to yo…" at bounding box center [401, 345] width 558 height 37
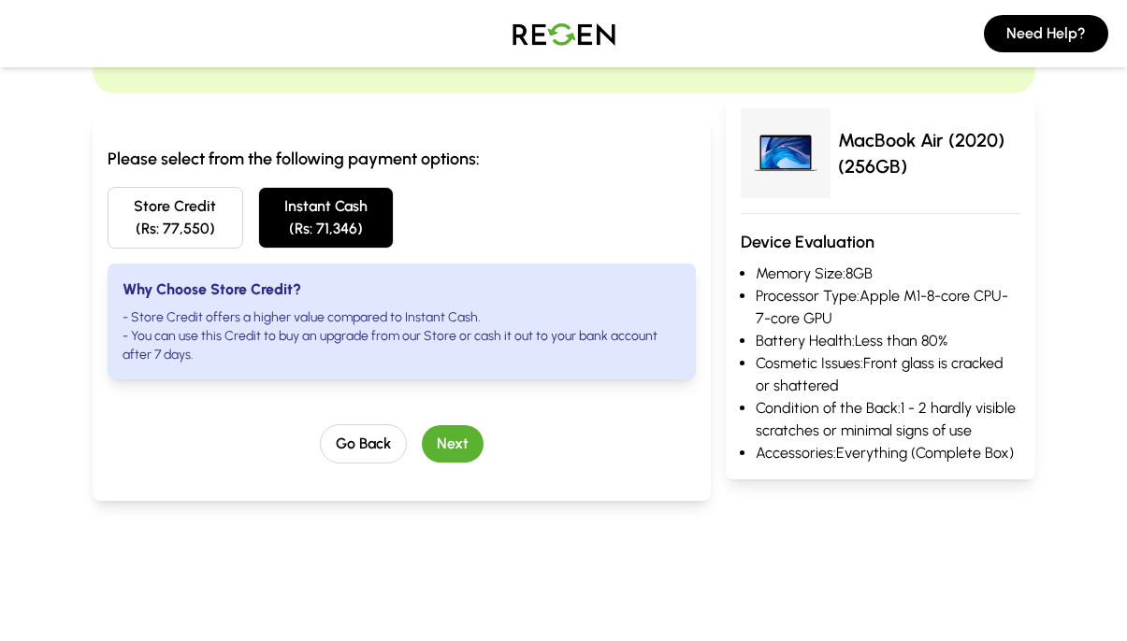
click at [410, 339] on li "- You can use this Credit to buy an upgrade from our Store or cash it out to yo…" at bounding box center [401, 345] width 558 height 37
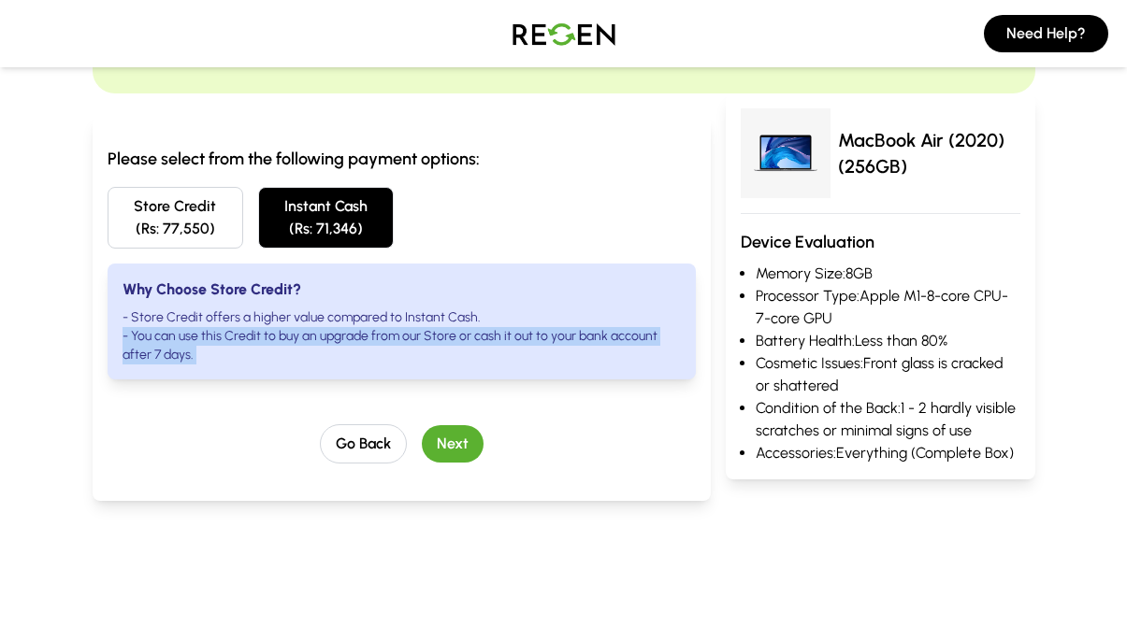
click at [410, 339] on li "- You can use this Credit to buy an upgrade from our Store or cash it out to yo…" at bounding box center [401, 345] width 558 height 37
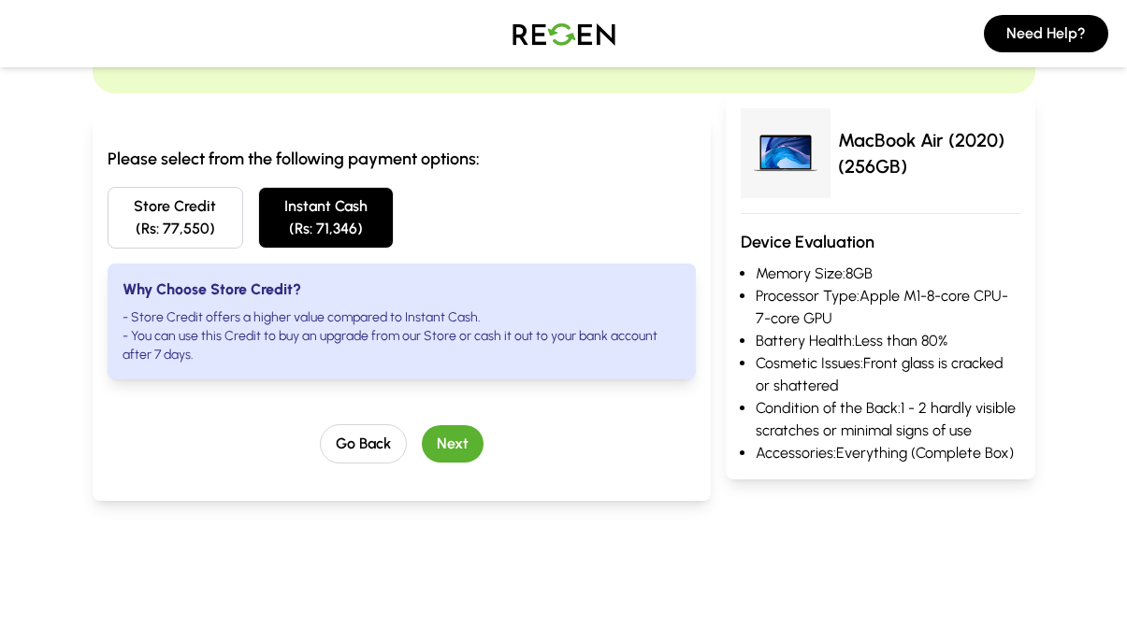
click at [410, 339] on li "- You can use this Credit to buy an upgrade from our Store or cash it out to yo…" at bounding box center [401, 345] width 558 height 37
click at [501, 346] on li "- You can use this Credit to buy an upgrade from our Store or cash it out to yo…" at bounding box center [401, 345] width 558 height 37
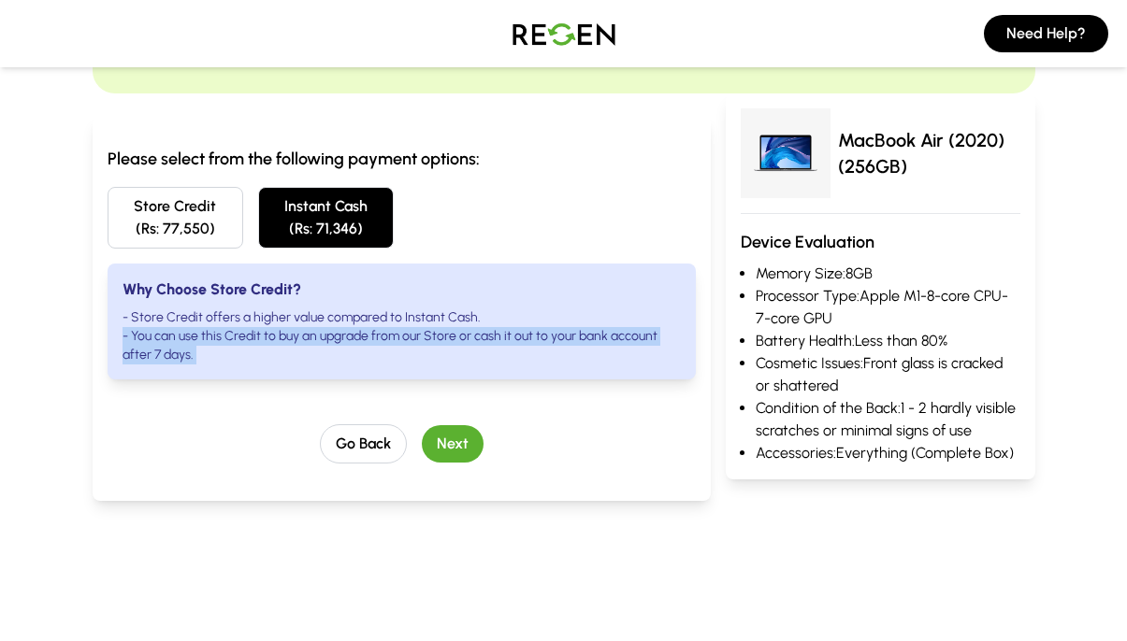
click at [501, 346] on li "- You can use this Credit to buy an upgrade from our Store or cash it out to yo…" at bounding box center [401, 345] width 558 height 37
click at [583, 341] on li "- You can use this Credit to buy an upgrade from our Store or cash it out to yo…" at bounding box center [401, 345] width 558 height 37
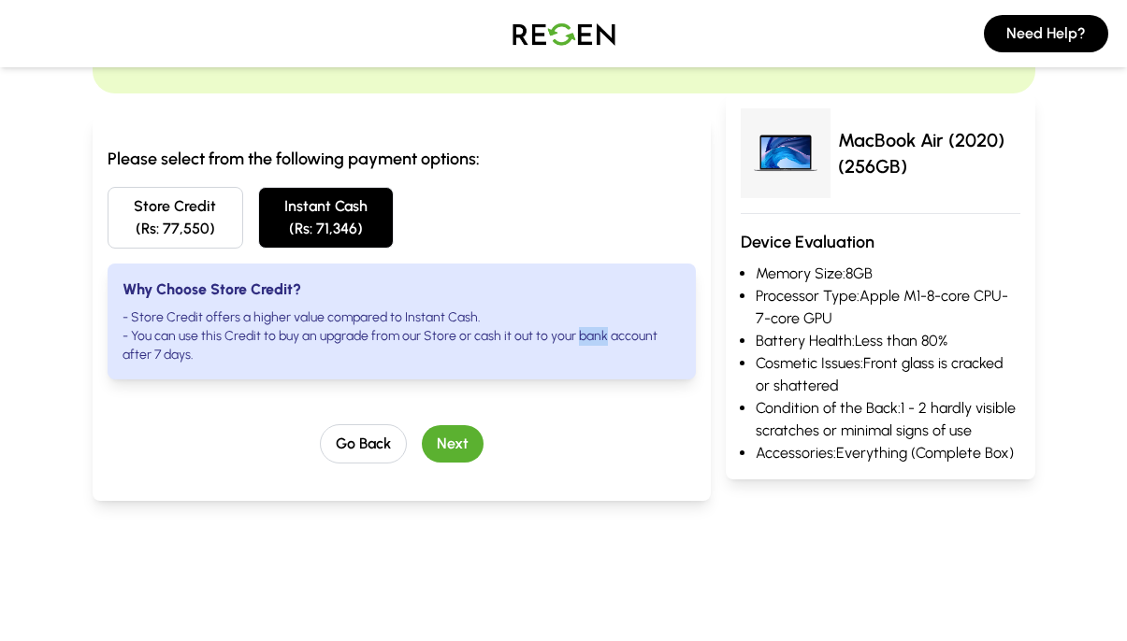
click at [583, 341] on li "- You can use this Credit to buy an upgrade from our Store or cash it out to yo…" at bounding box center [401, 345] width 558 height 37
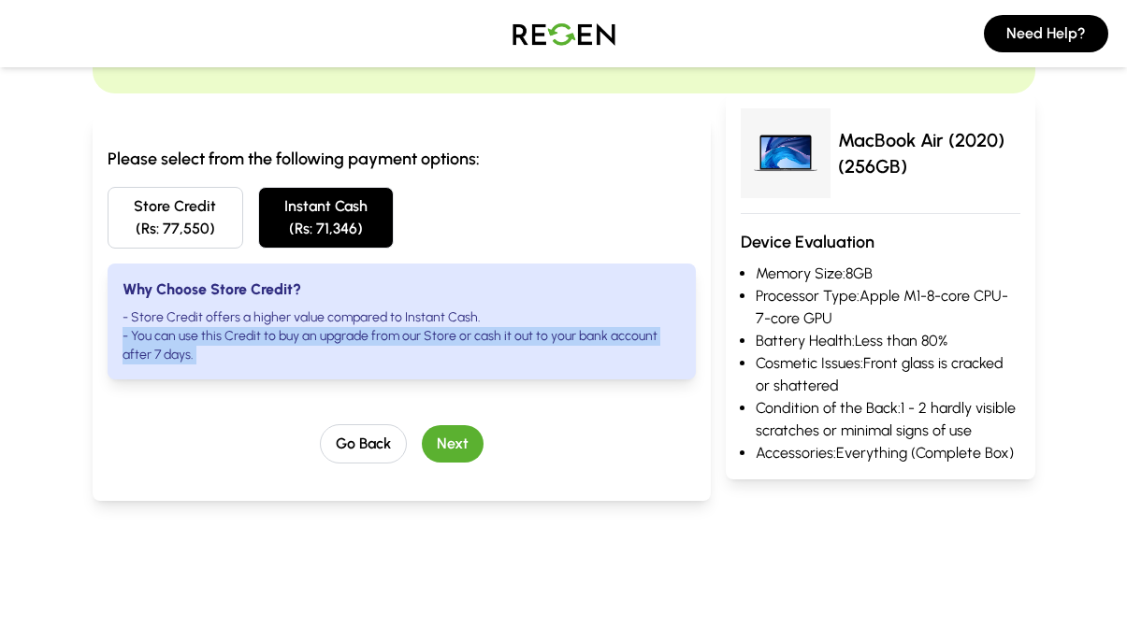
click at [583, 341] on li "- You can use this Credit to buy an upgrade from our Store or cash it out to yo…" at bounding box center [401, 345] width 558 height 37
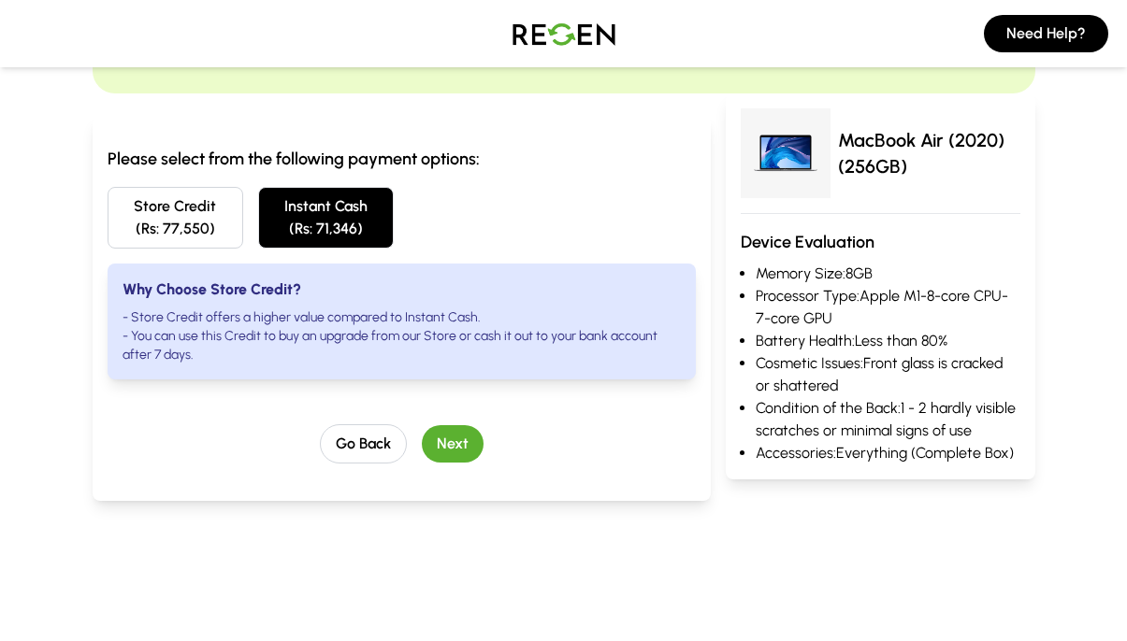
click at [583, 341] on li "- You can use this Credit to buy an upgrade from our Store or cash it out to yo…" at bounding box center [401, 345] width 558 height 37
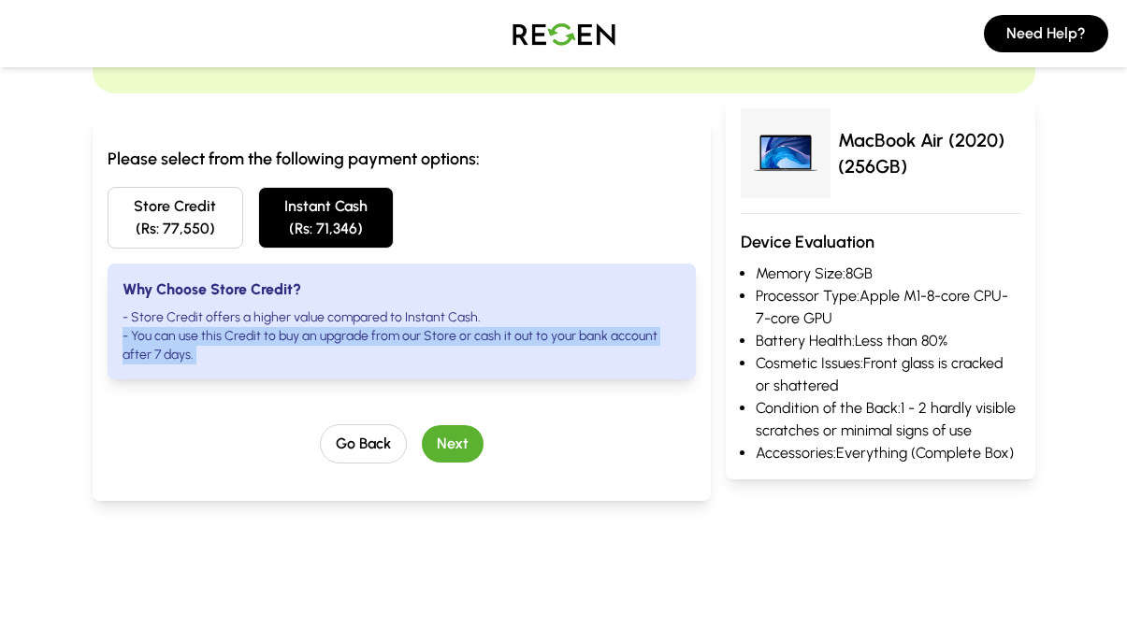
click at [583, 341] on li "- You can use this Credit to buy an upgrade from our Store or cash it out to yo…" at bounding box center [401, 345] width 558 height 37
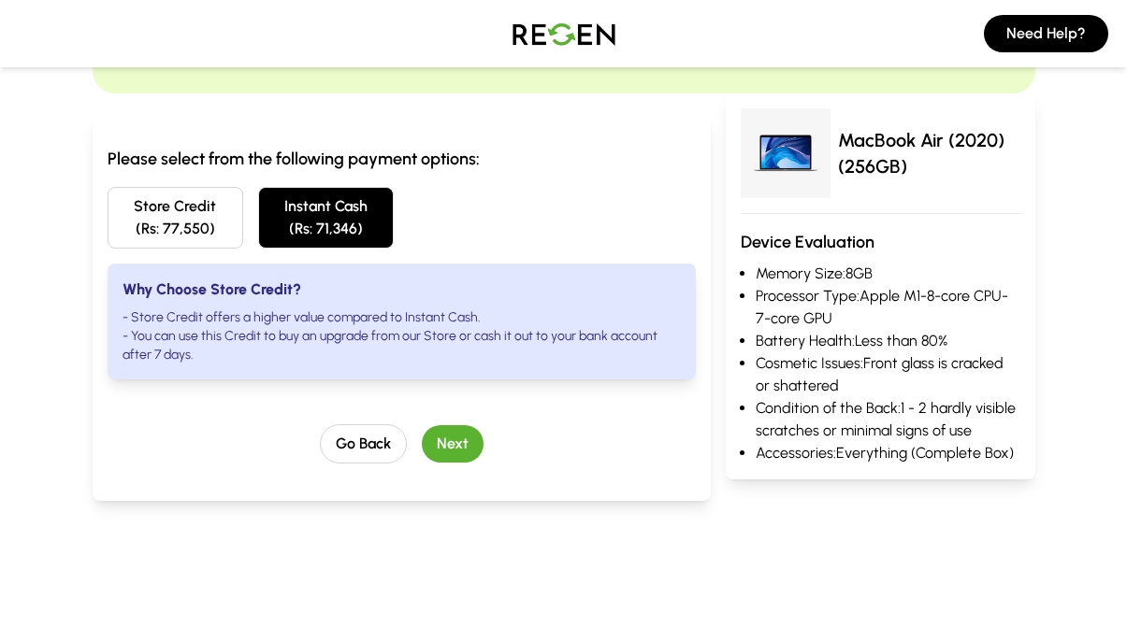
click at [188, 228] on button "Store Credit (Rs: 77,550)" at bounding box center [176, 218] width 136 height 62
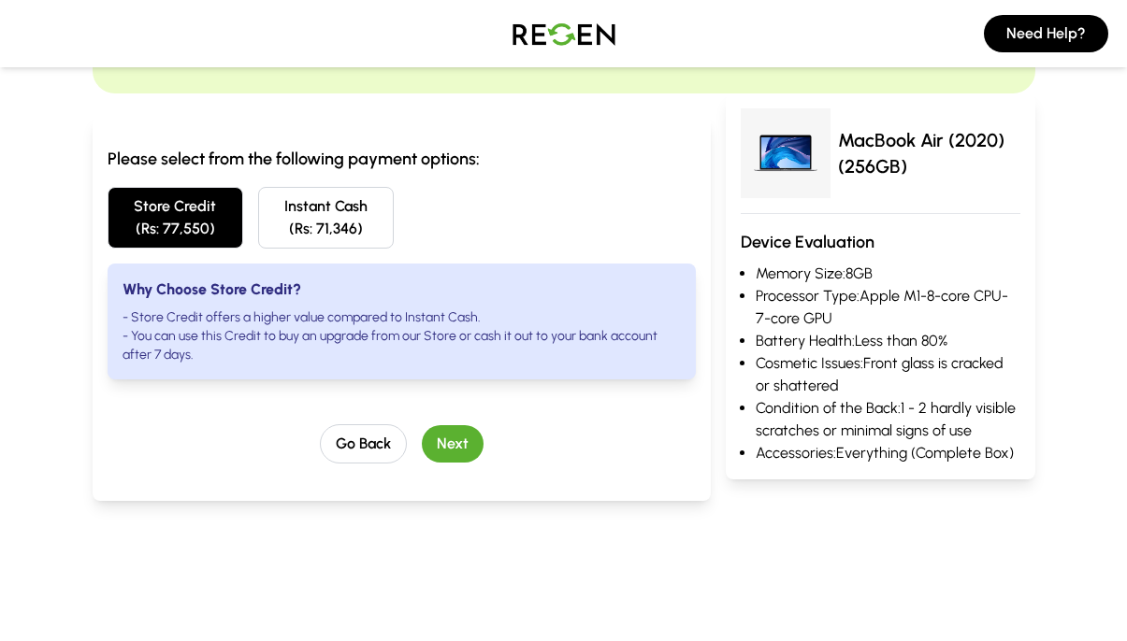
click at [460, 453] on button "Next" at bounding box center [453, 443] width 62 height 37
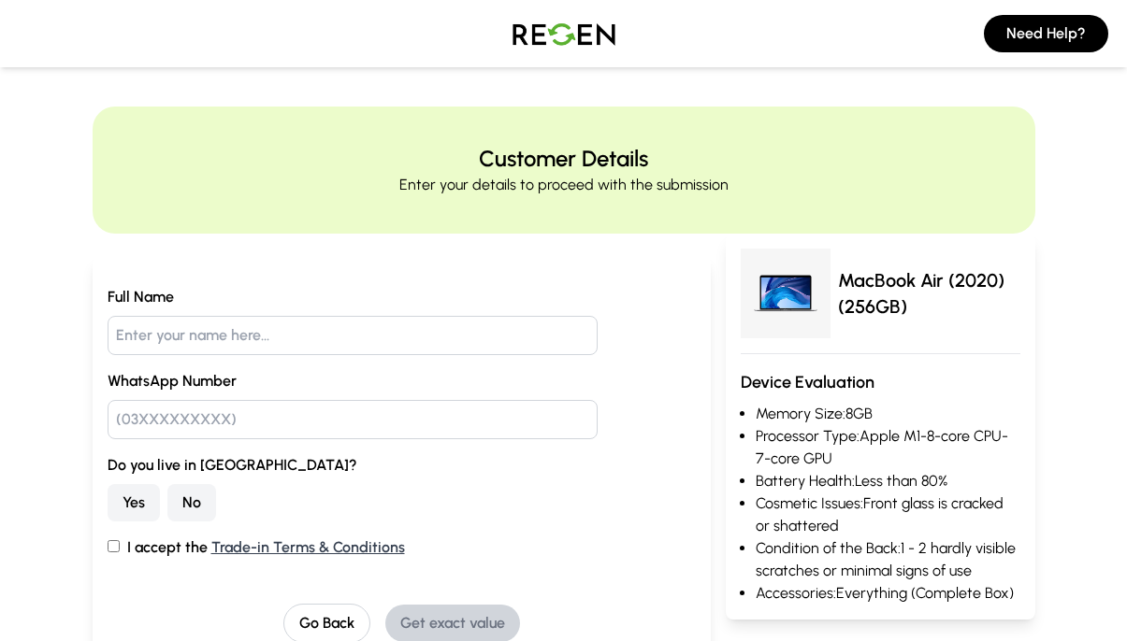
scroll to position [0, 0]
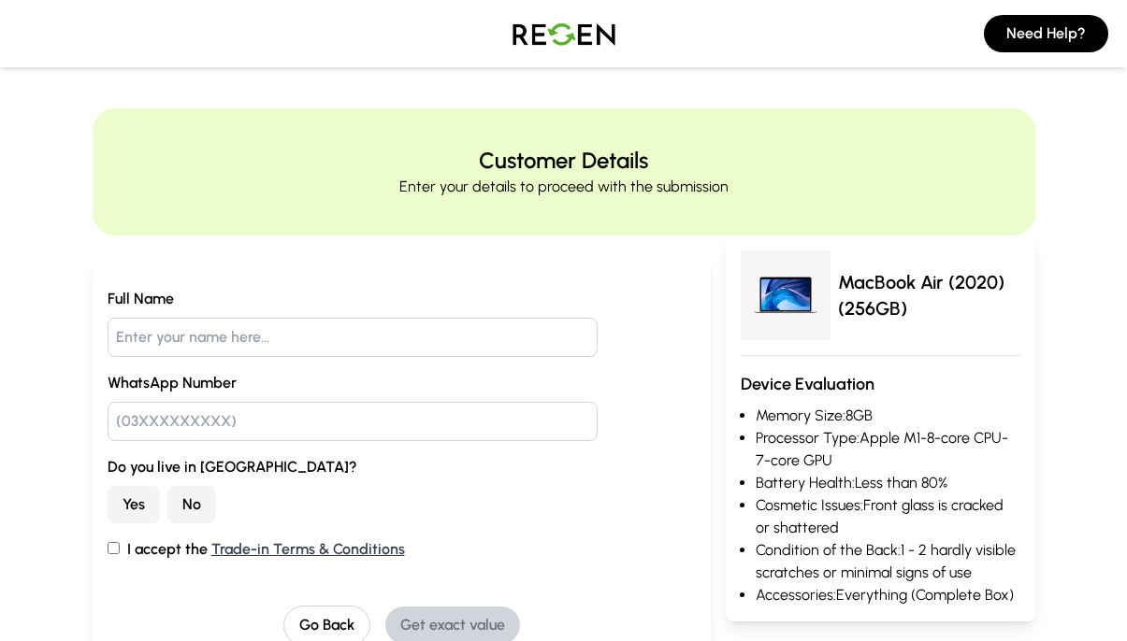
click at [279, 339] on input "text" at bounding box center [353, 337] width 490 height 39
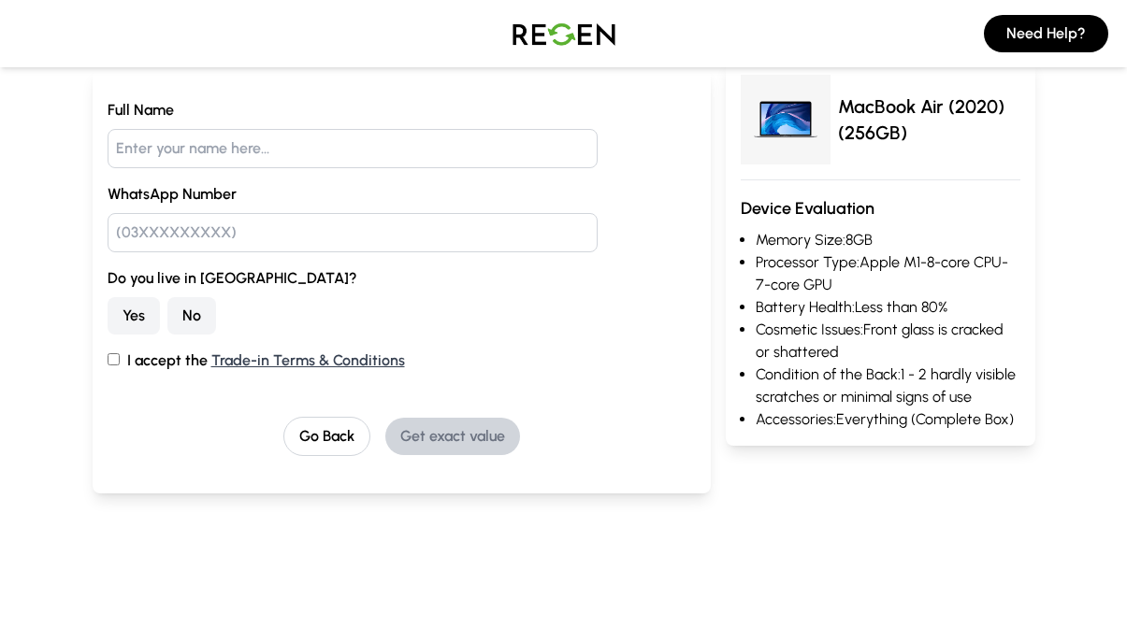
scroll to position [212, 0]
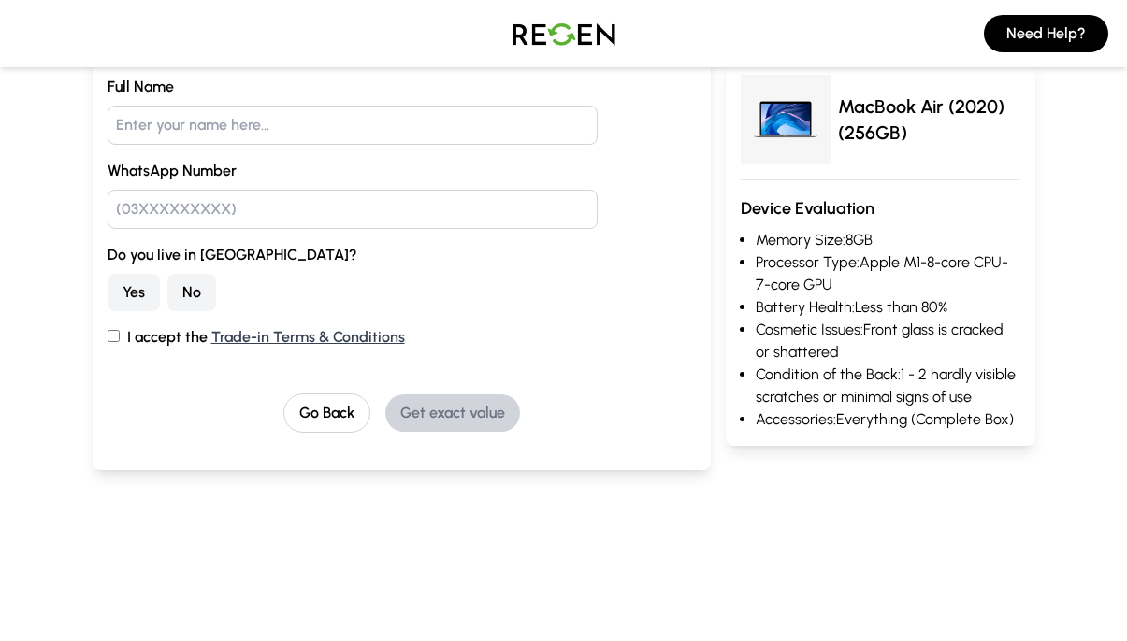
click at [186, 288] on button "No" at bounding box center [191, 292] width 49 height 37
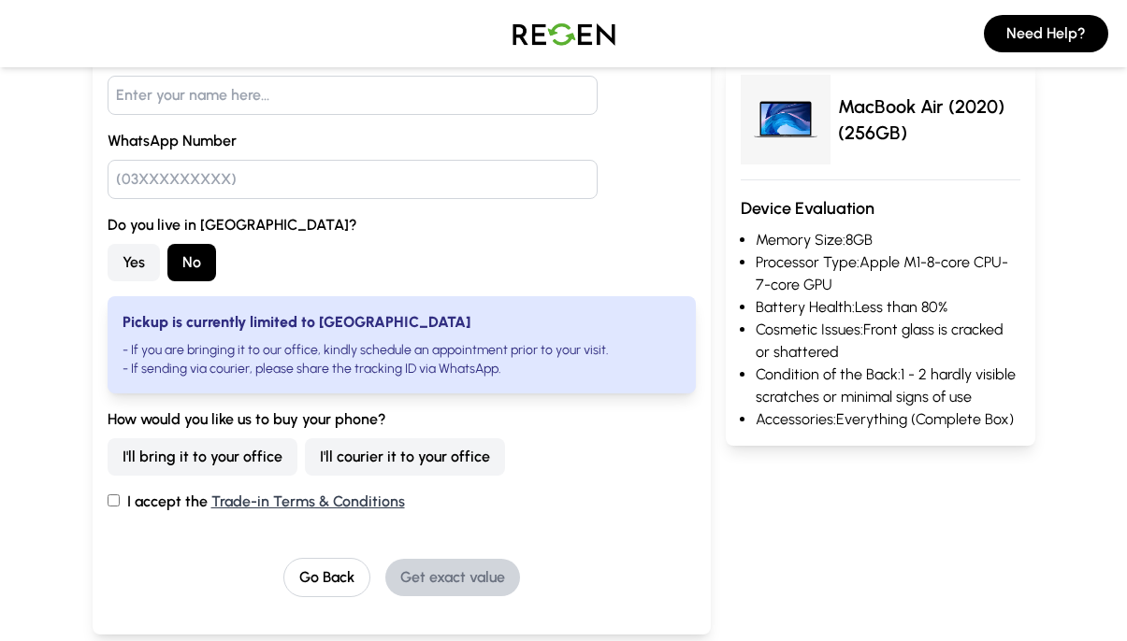
scroll to position [253, 0]
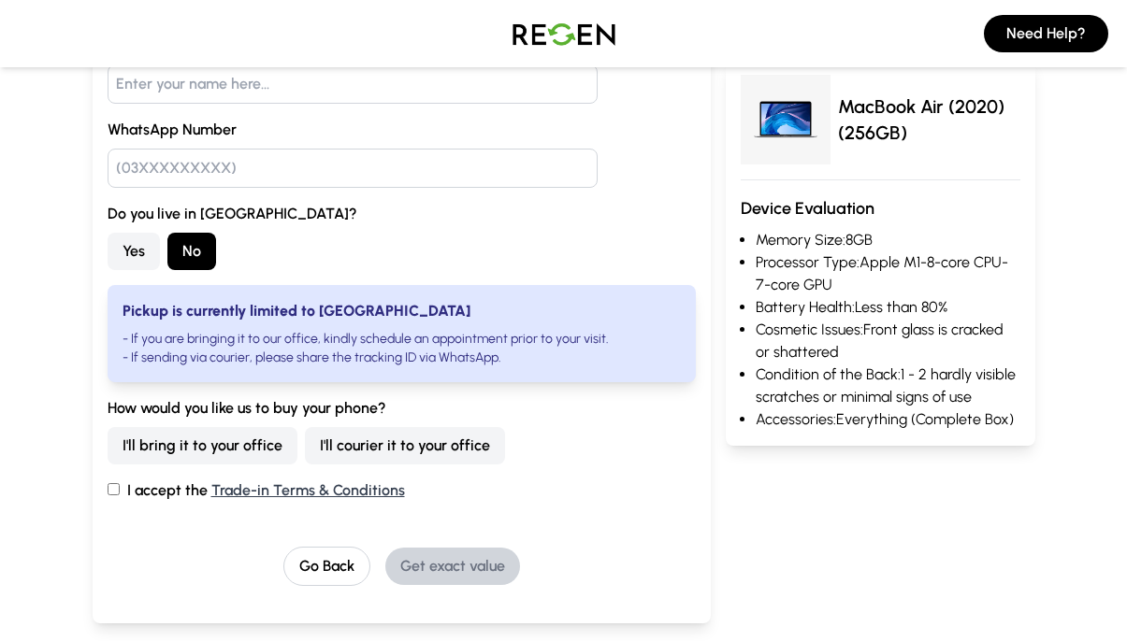
click at [193, 311] on strong "Pickup is currently limited to [GEOGRAPHIC_DATA]" at bounding box center [296, 311] width 348 height 18
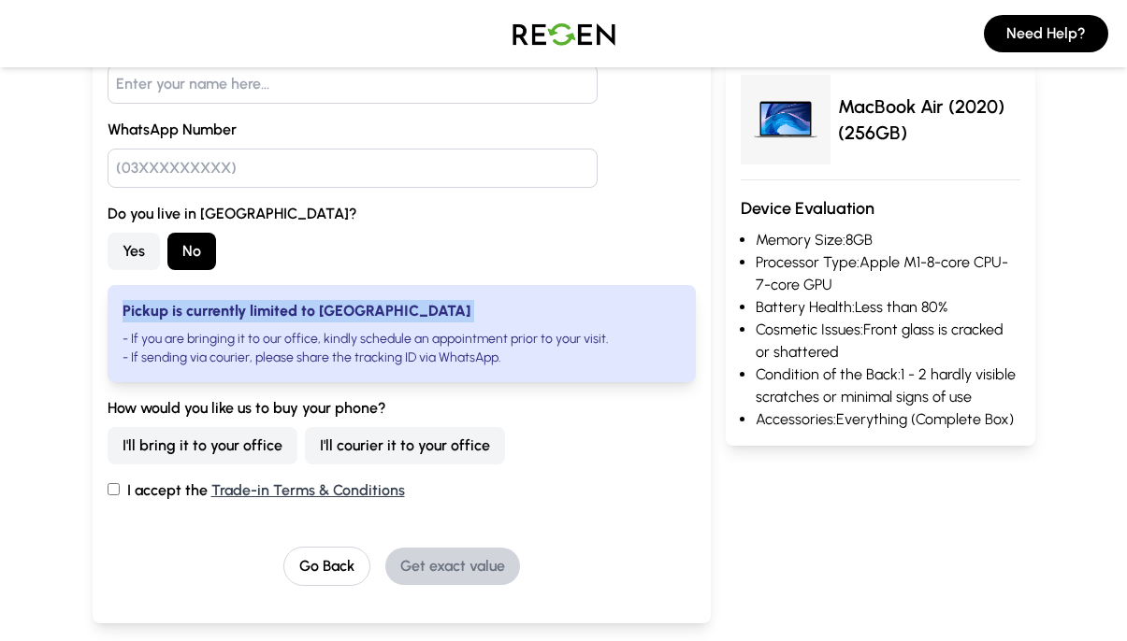
click at [193, 311] on strong "Pickup is currently limited to [GEOGRAPHIC_DATA]" at bounding box center [296, 311] width 348 height 18
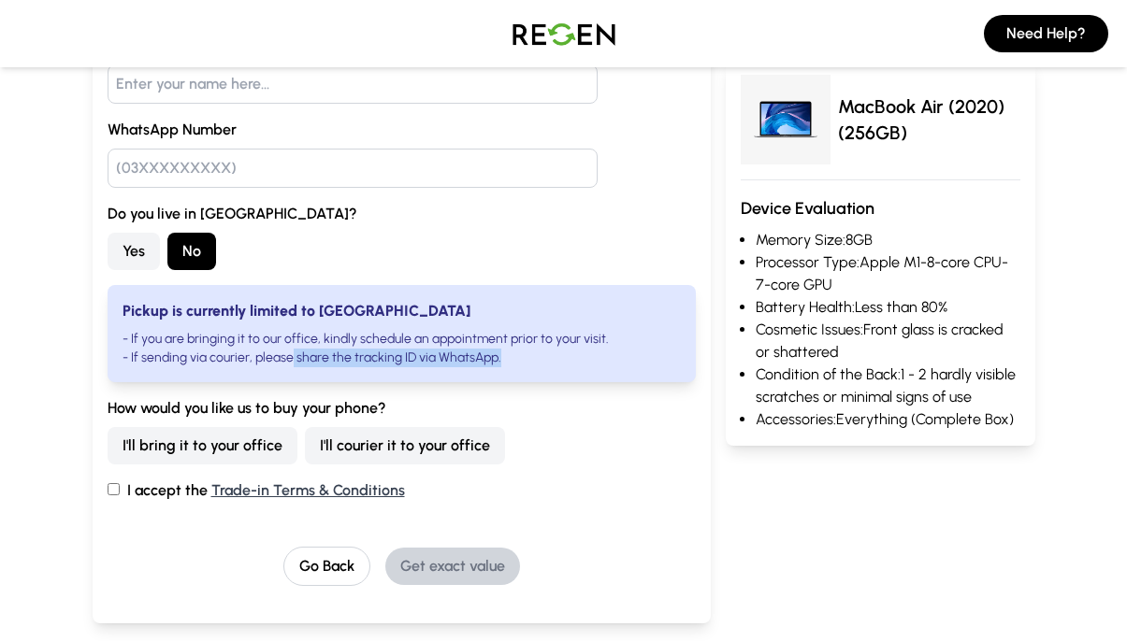
drag, startPoint x: 291, startPoint y: 360, endPoint x: 414, endPoint y: 367, distance: 123.6
click at [409, 368] on div "Pickup is currently limited to [GEOGRAPHIC_DATA] - If you are bringing it to ou…" at bounding box center [402, 333] width 588 height 97
click at [414, 367] on div "Pickup is currently limited to [GEOGRAPHIC_DATA] - If you are bringing it to ou…" at bounding box center [402, 333] width 588 height 97
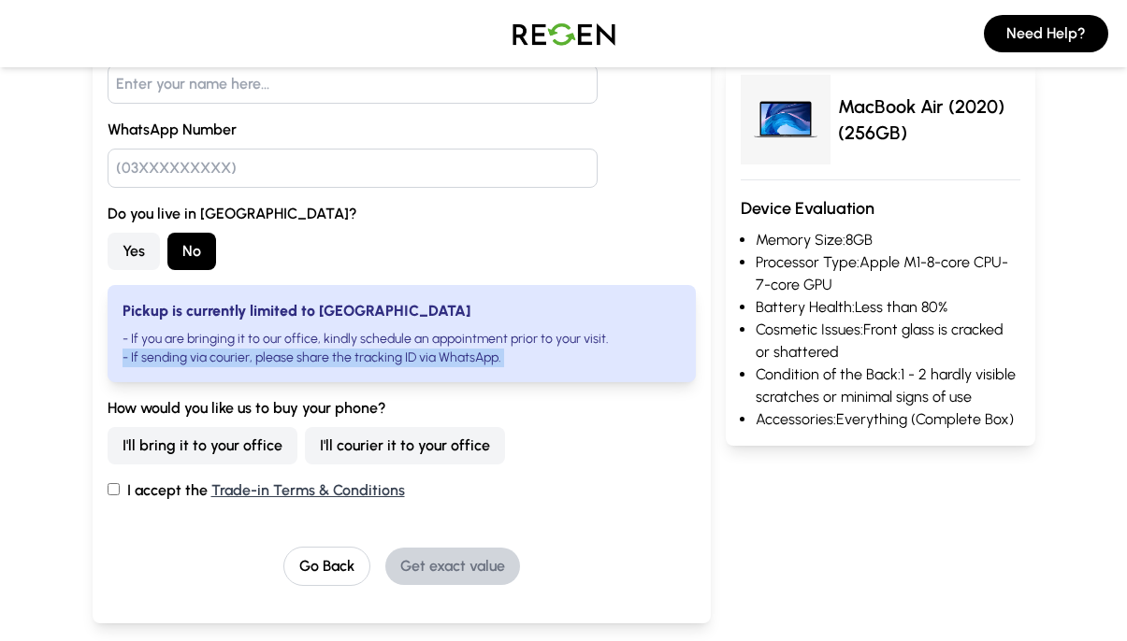
click at [414, 367] on div "Pickup is currently limited to [GEOGRAPHIC_DATA] - If you are bringing it to ou…" at bounding box center [402, 333] width 588 height 97
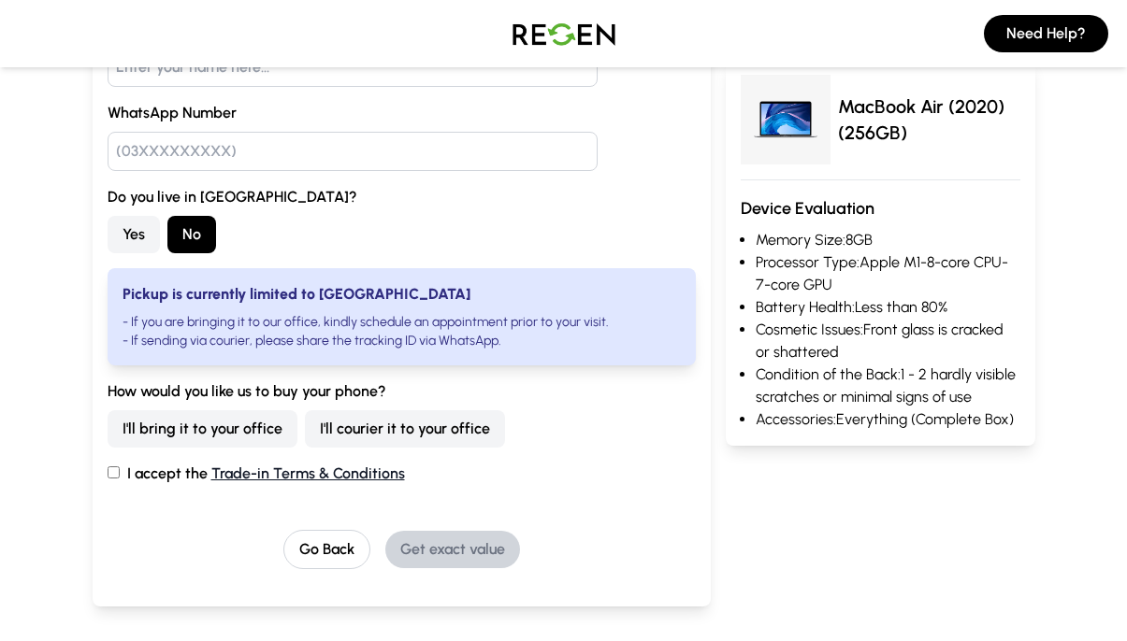
scroll to position [271, 0]
click at [367, 436] on button "I'll courier it to your office" at bounding box center [405, 428] width 200 height 37
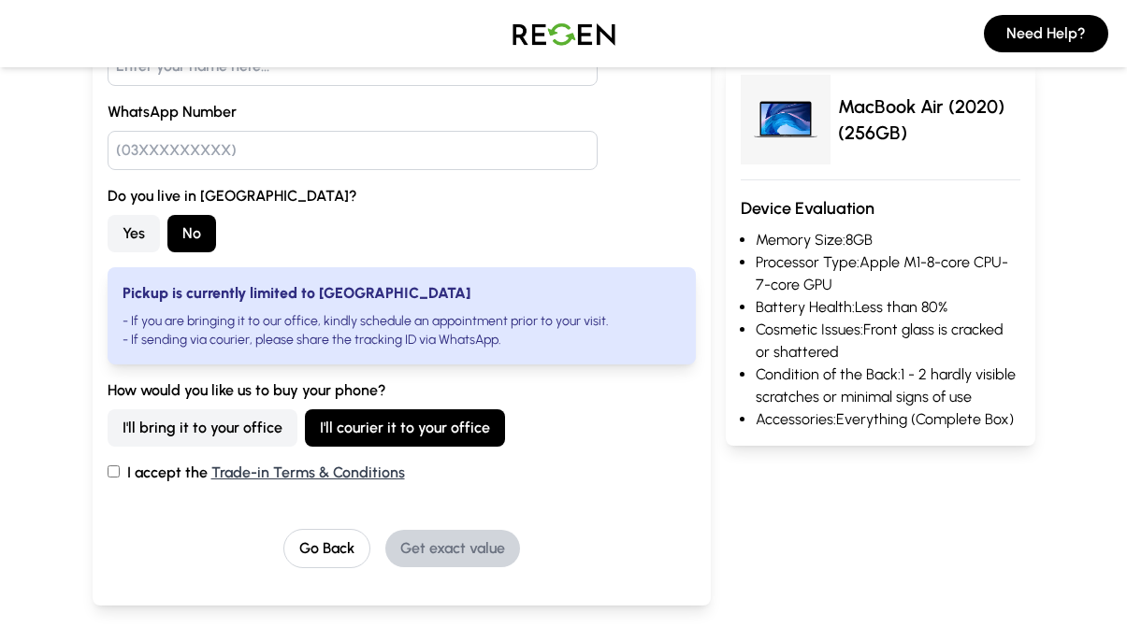
click at [110, 468] on input "I accept the Trade-in Terms & Conditions" at bounding box center [114, 472] width 12 height 12
checkbox input "true"
click at [171, 159] on input "text" at bounding box center [353, 150] width 490 height 39
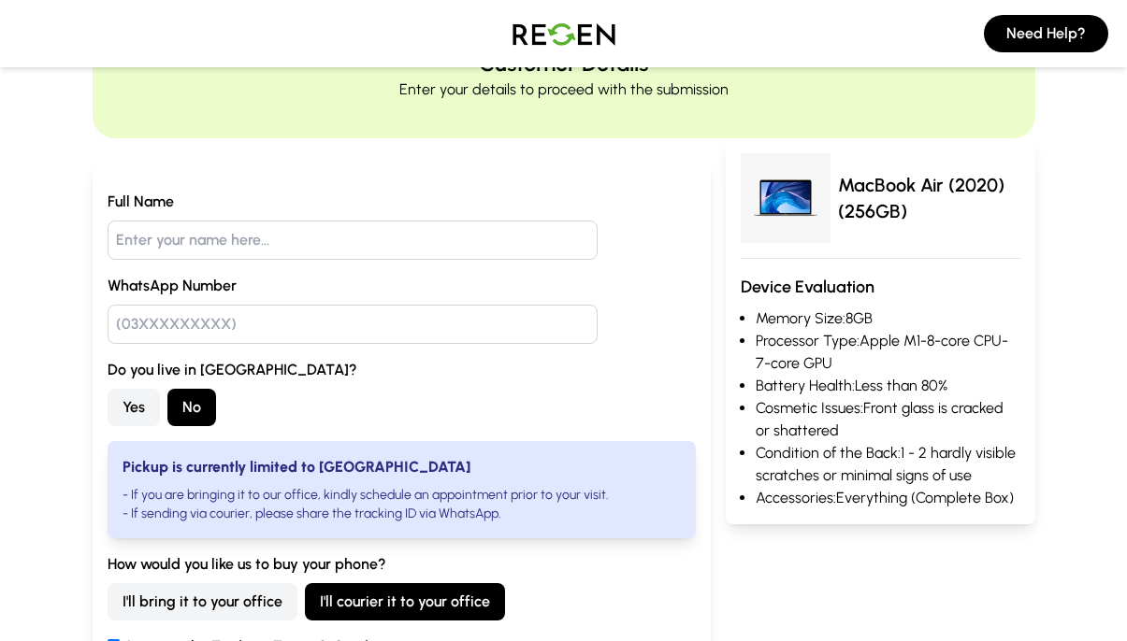
scroll to position [0, 0]
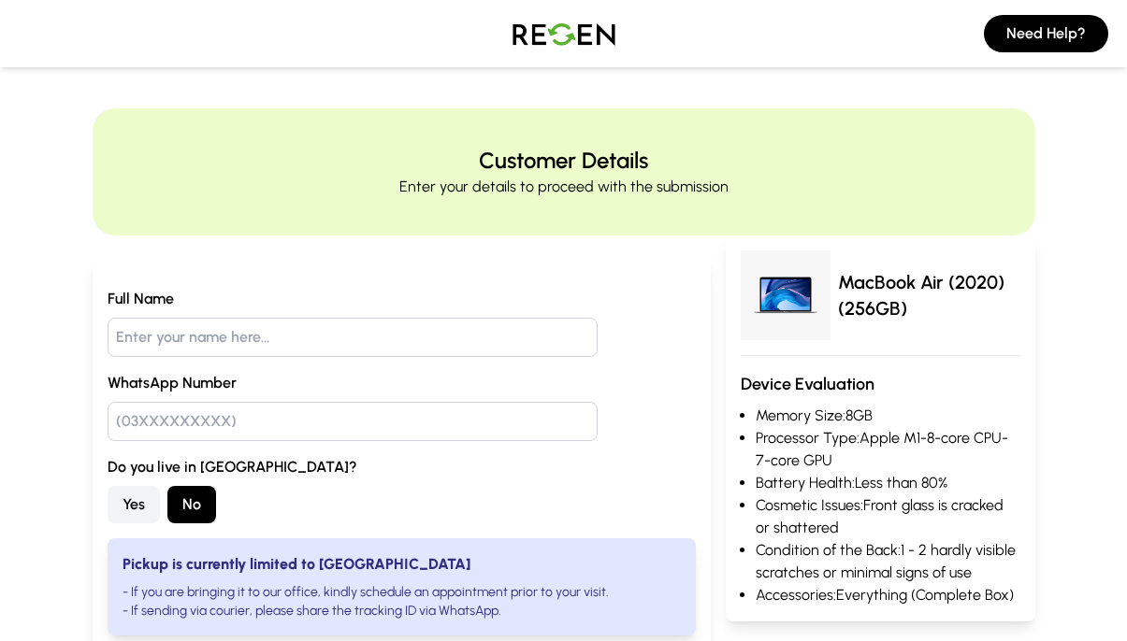
click at [577, 51] on img at bounding box center [563, 33] width 131 height 52
